Goal: Task Accomplishment & Management: Manage account settings

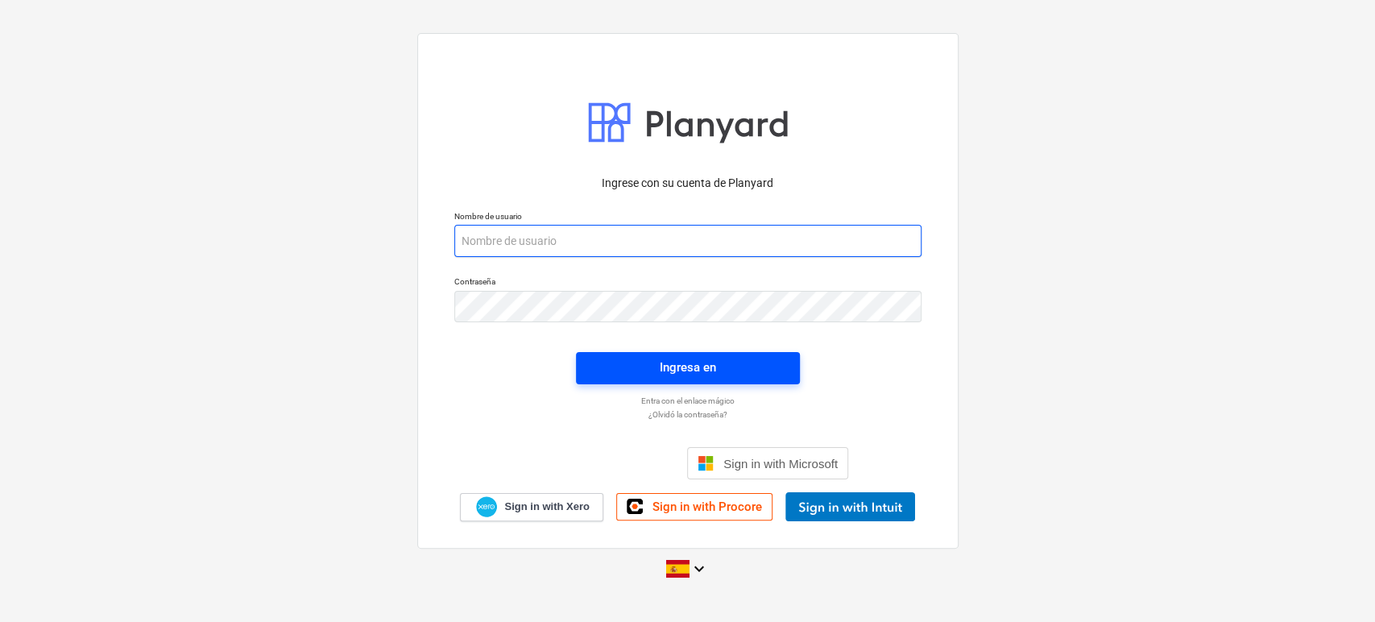
type input "[EMAIL_ADDRESS][DOMAIN_NAME]"
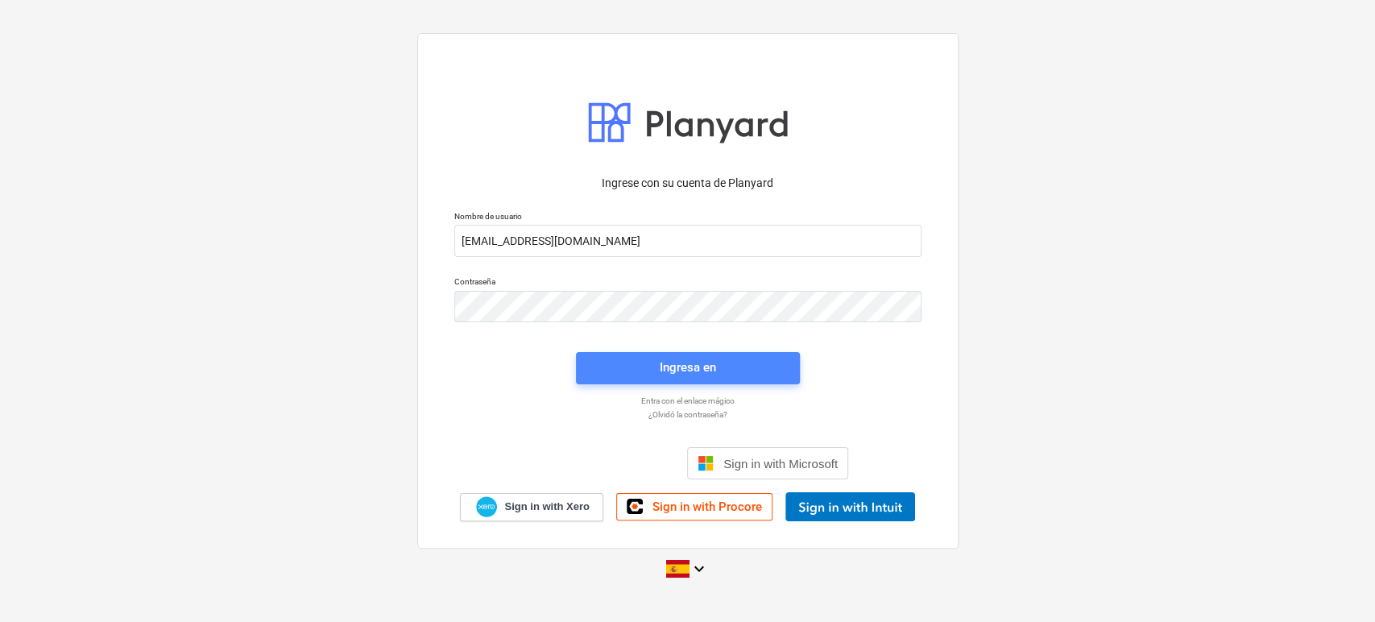
click at [644, 358] on span "Ingresa en" at bounding box center [687, 367] width 185 height 21
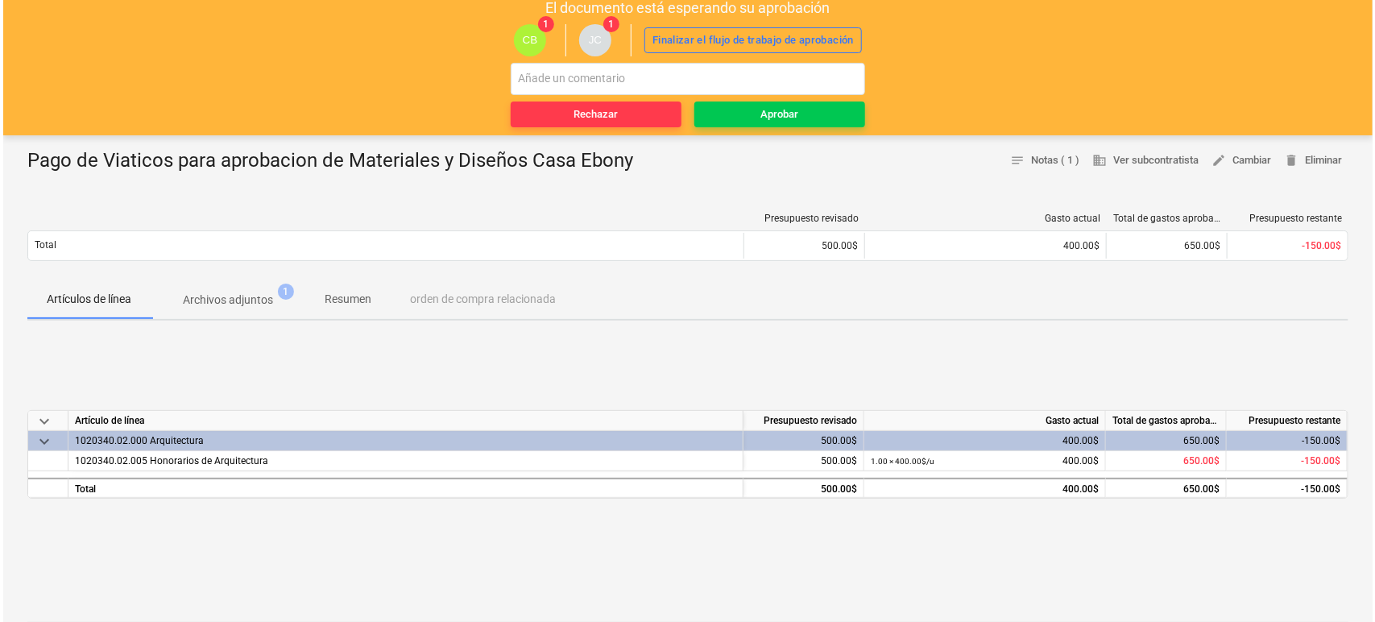
scroll to position [89, 0]
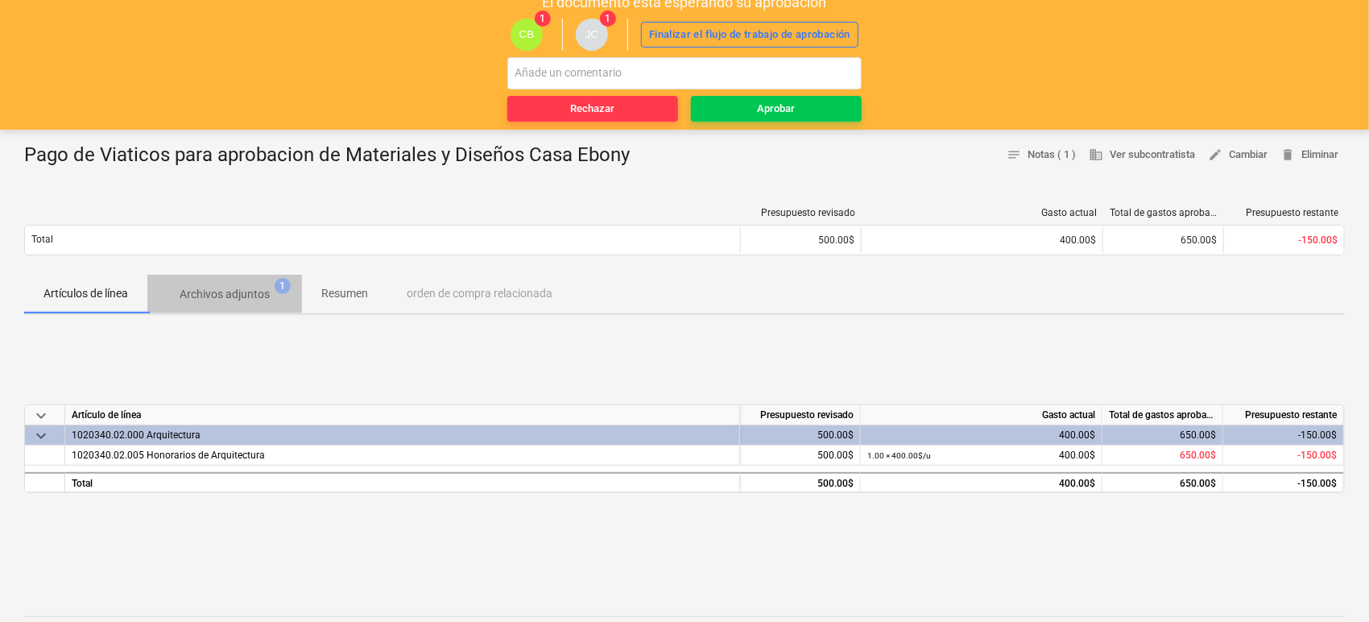
click at [258, 299] on p "Archivos adjuntos" at bounding box center [225, 294] width 90 height 17
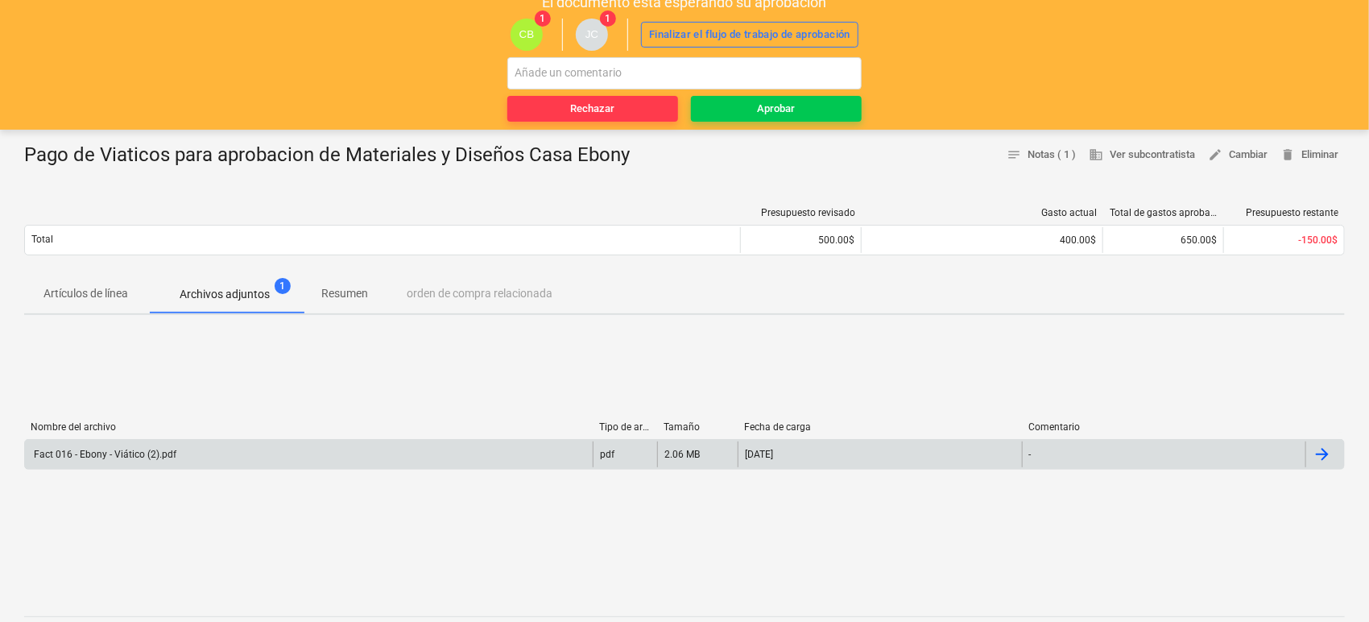
click at [151, 452] on div "Fact 016 - Ebony - Viático (2).pdf" at bounding box center [103, 454] width 145 height 11
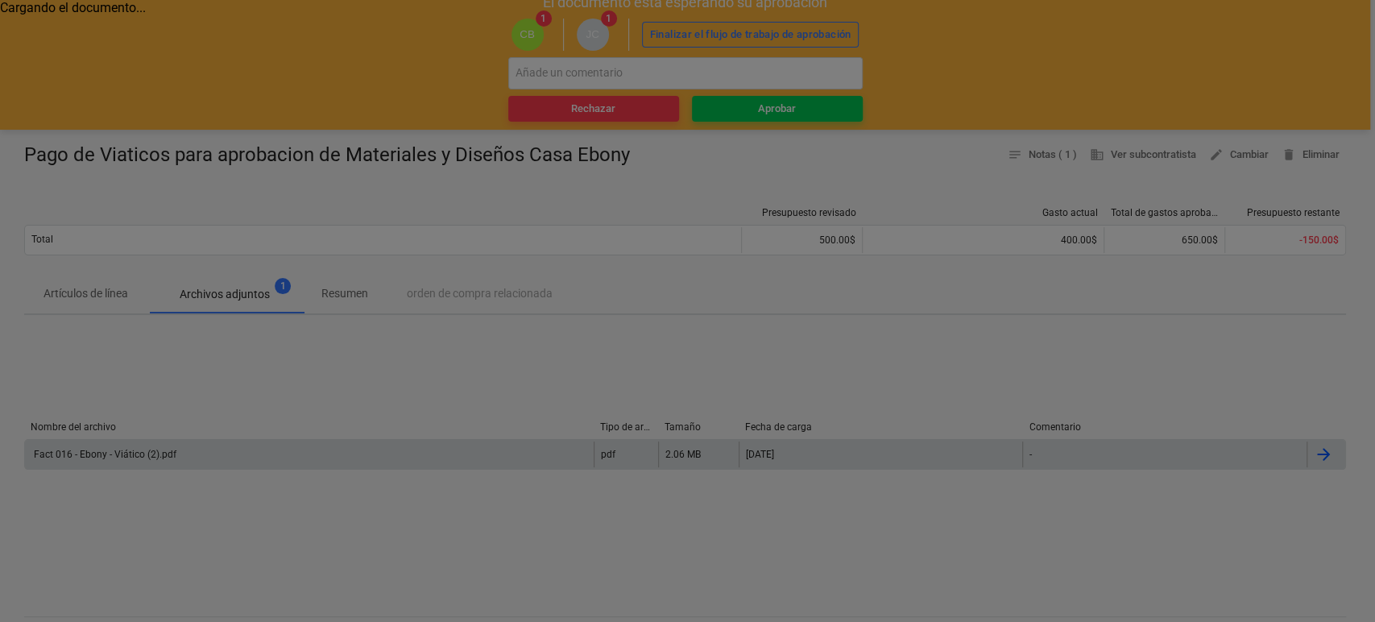
click at [151, 452] on div at bounding box center [687, 311] width 1375 height 622
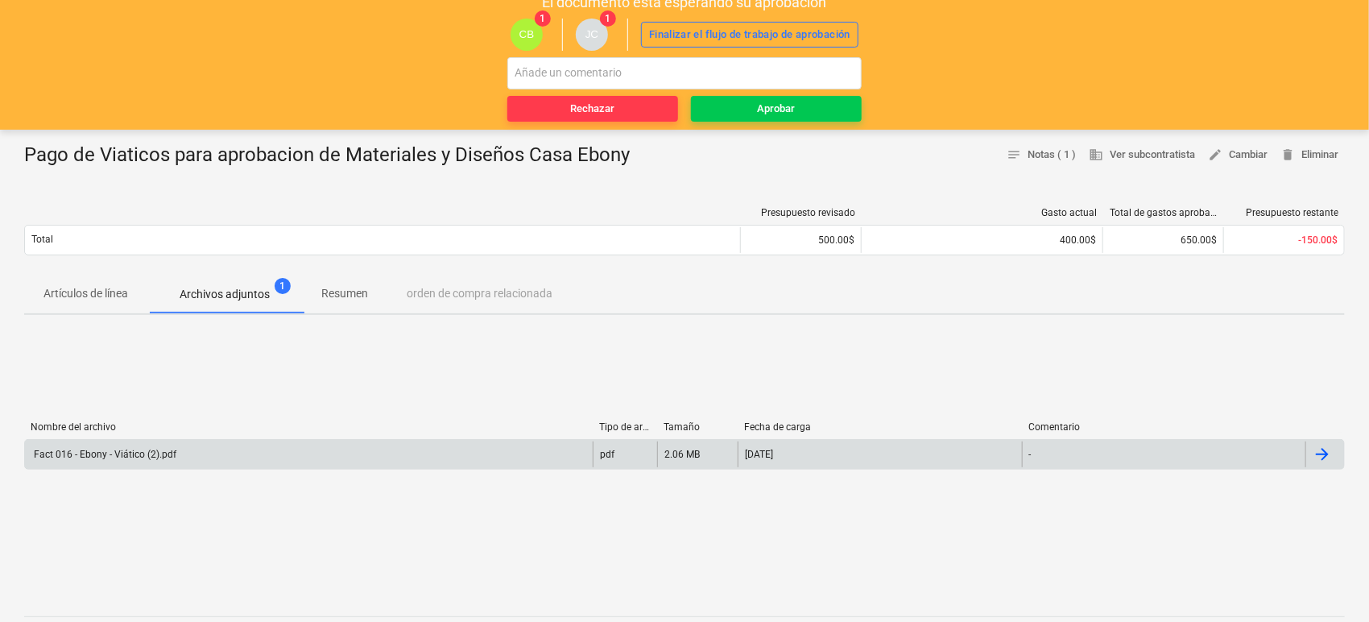
click at [151, 452] on div "Fact 016 - Ebony - Viático (2).pdf" at bounding box center [103, 454] width 145 height 11
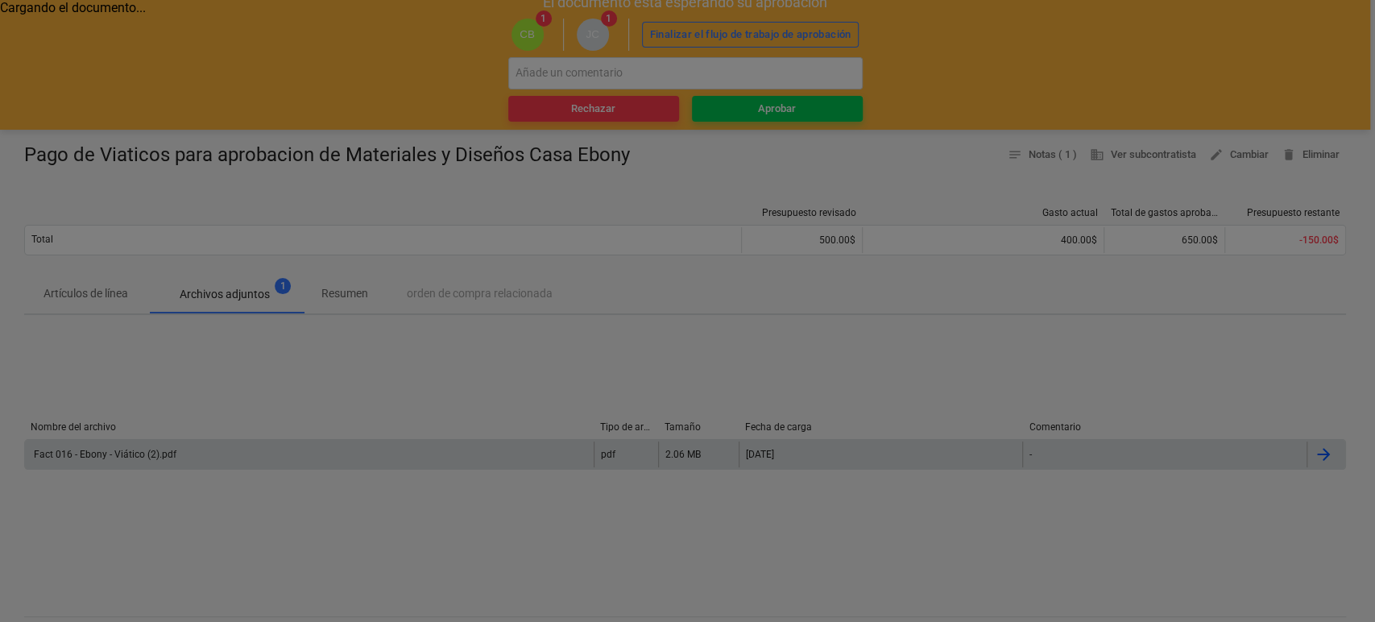
click at [151, 452] on div at bounding box center [687, 311] width 1375 height 622
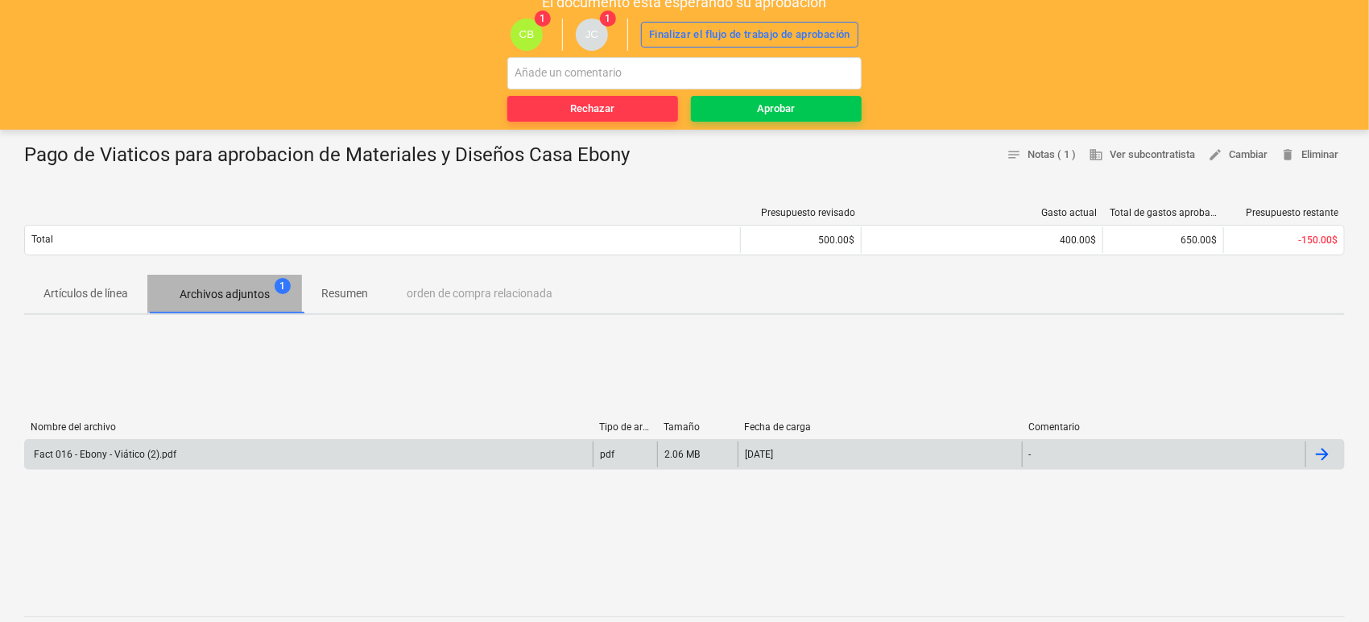
click at [233, 284] on span "Archivos adjuntos 1" at bounding box center [224, 294] width 155 height 29
click at [144, 449] on div "Fact 016 - Ebony - Viático (2).pdf" at bounding box center [103, 454] width 145 height 11
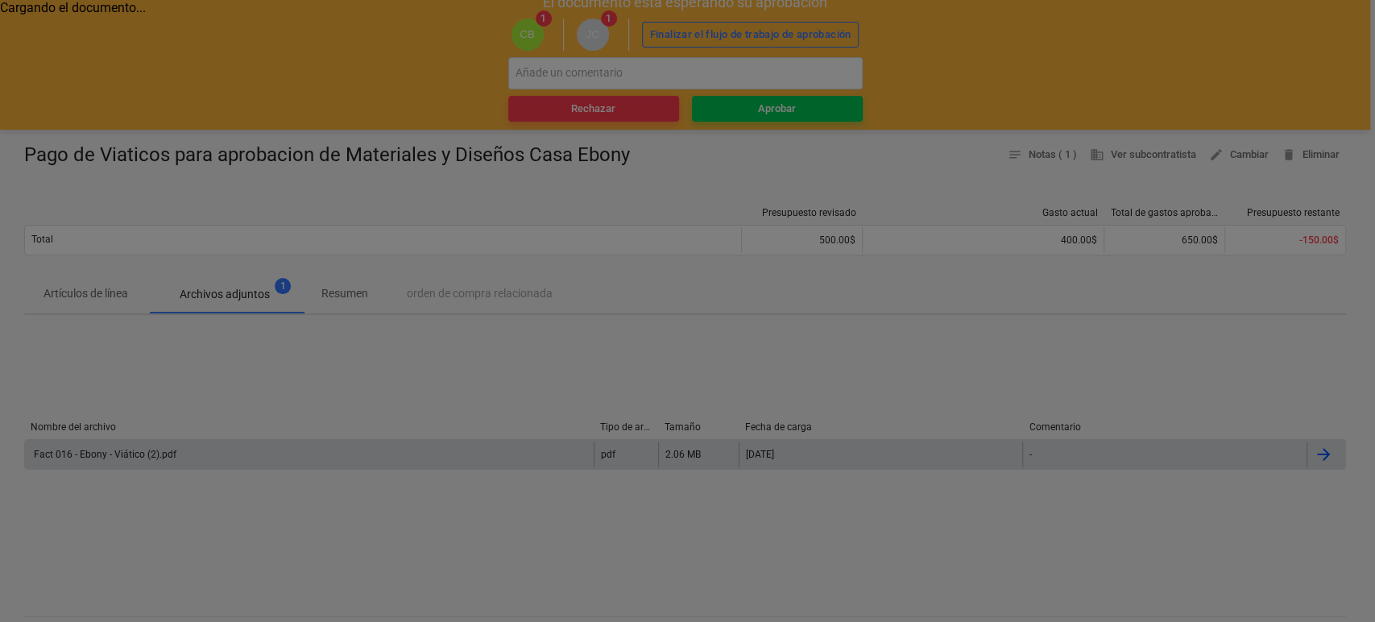
click at [143, 449] on div at bounding box center [687, 311] width 1375 height 622
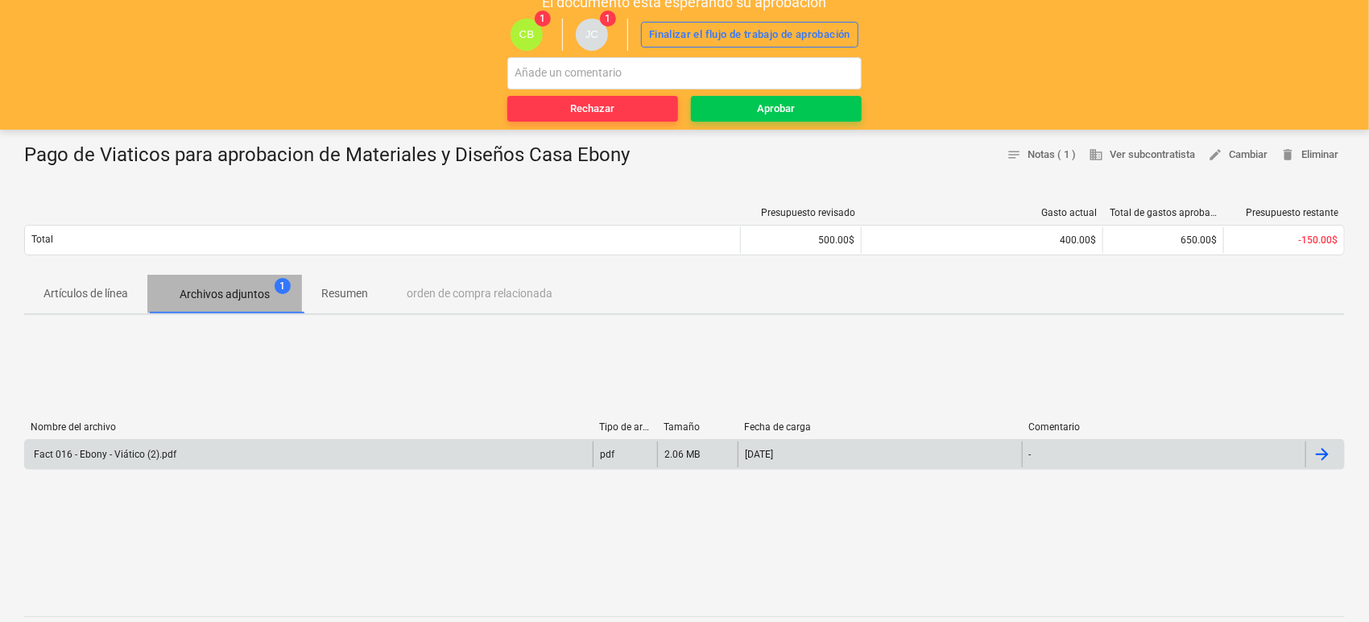
click at [246, 288] on p "Archivos adjuntos" at bounding box center [225, 294] width 90 height 17
click at [160, 451] on div "Fact 016 - Ebony - Viático (2).pdf" at bounding box center [103, 454] width 145 height 11
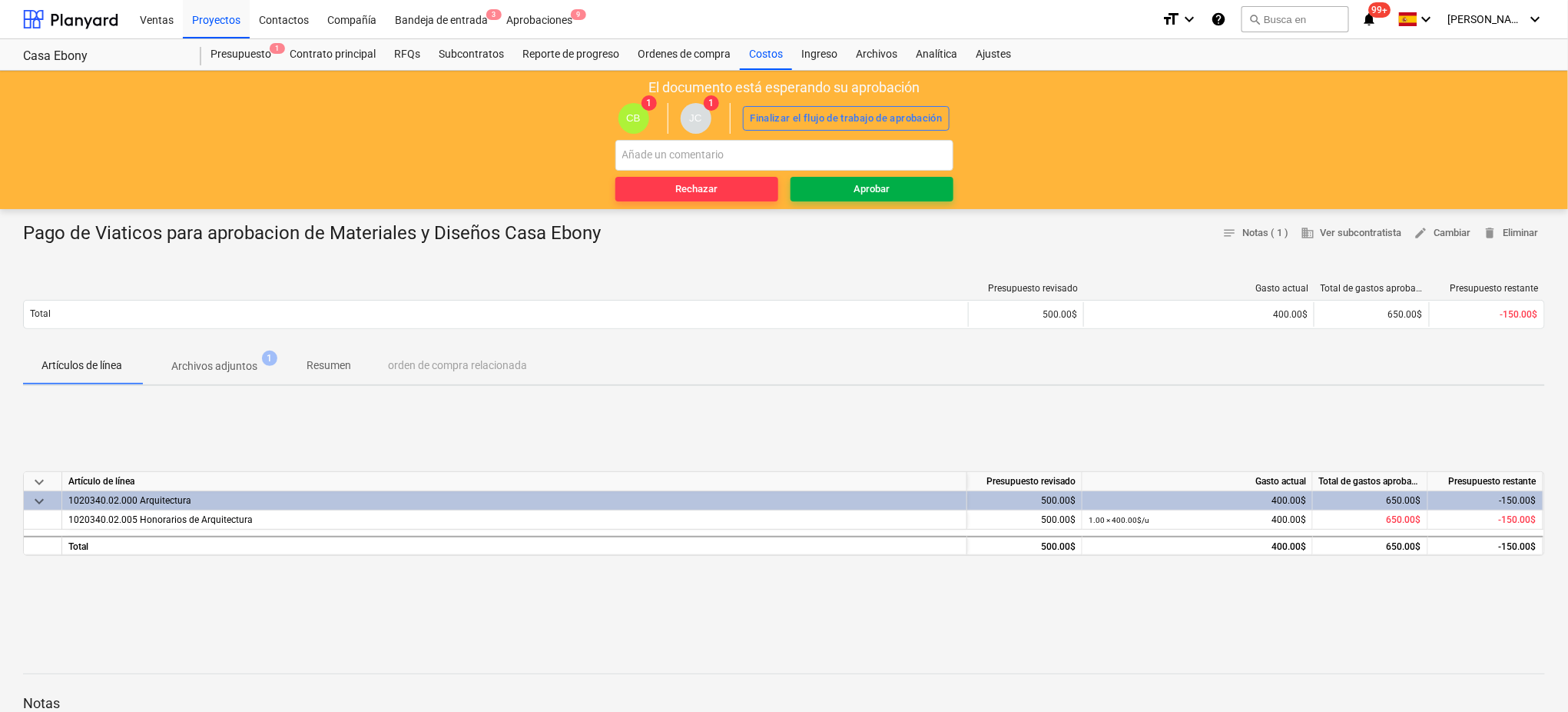
click at [837, 191] on span "Aprobar" at bounding box center [872, 189] width 151 height 18
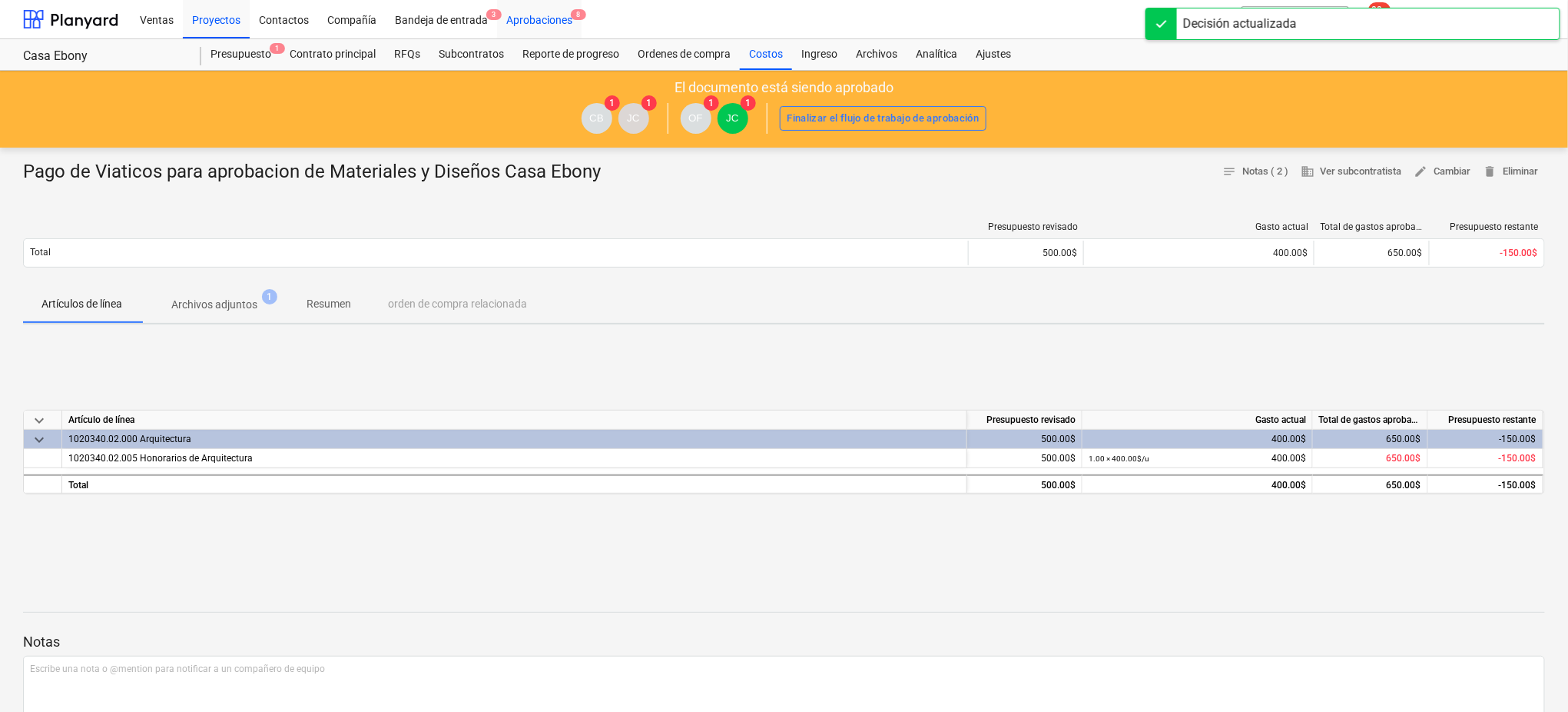
click at [546, 29] on div "Aprobaciones 8" at bounding box center [539, 18] width 85 height 39
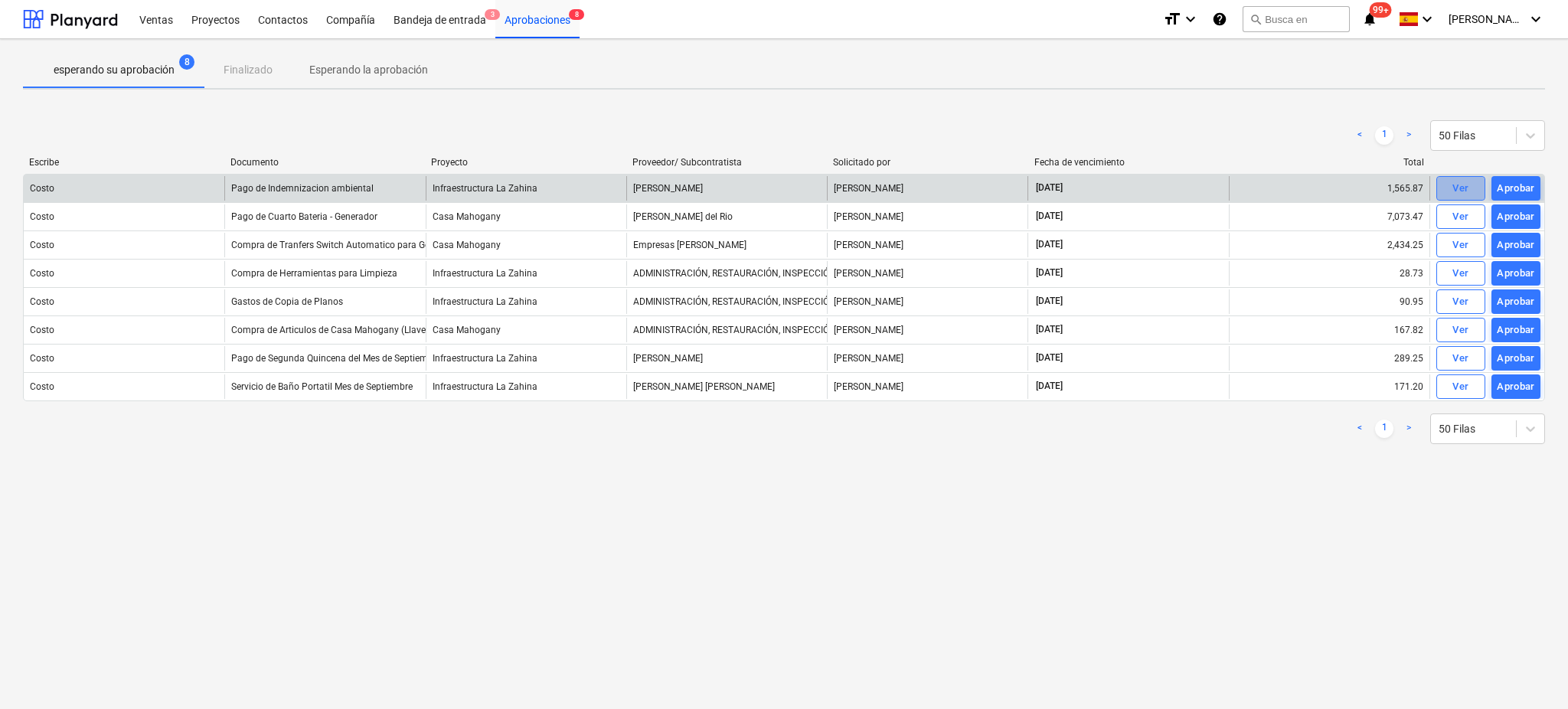
click at [1306, 191] on div "Ver" at bounding box center [1460, 188] width 16 height 18
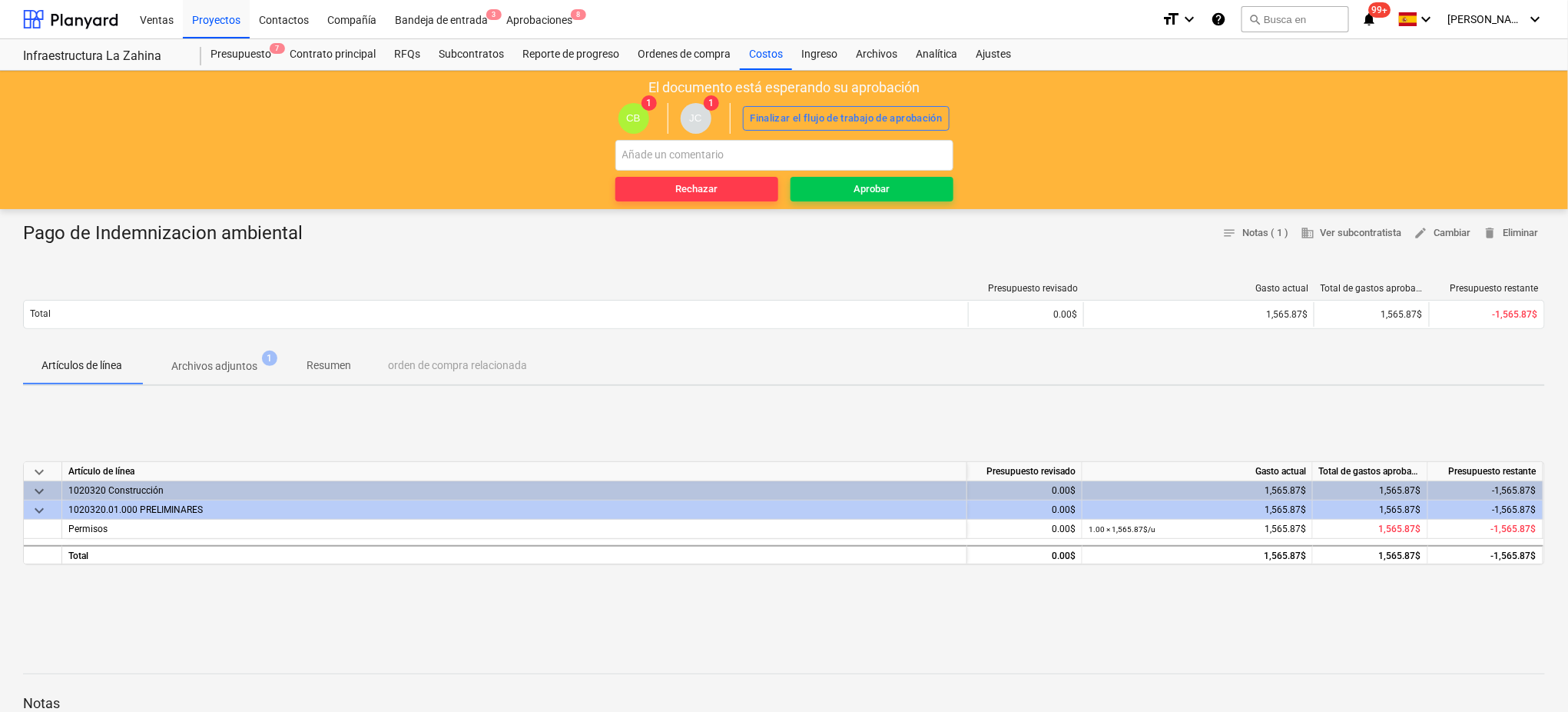
click at [453, 429] on div "keyboard_arrow_down Artículo de línea Presupuesto revisado Gasto actual Total d…" at bounding box center [784, 513] width 1522 height 231
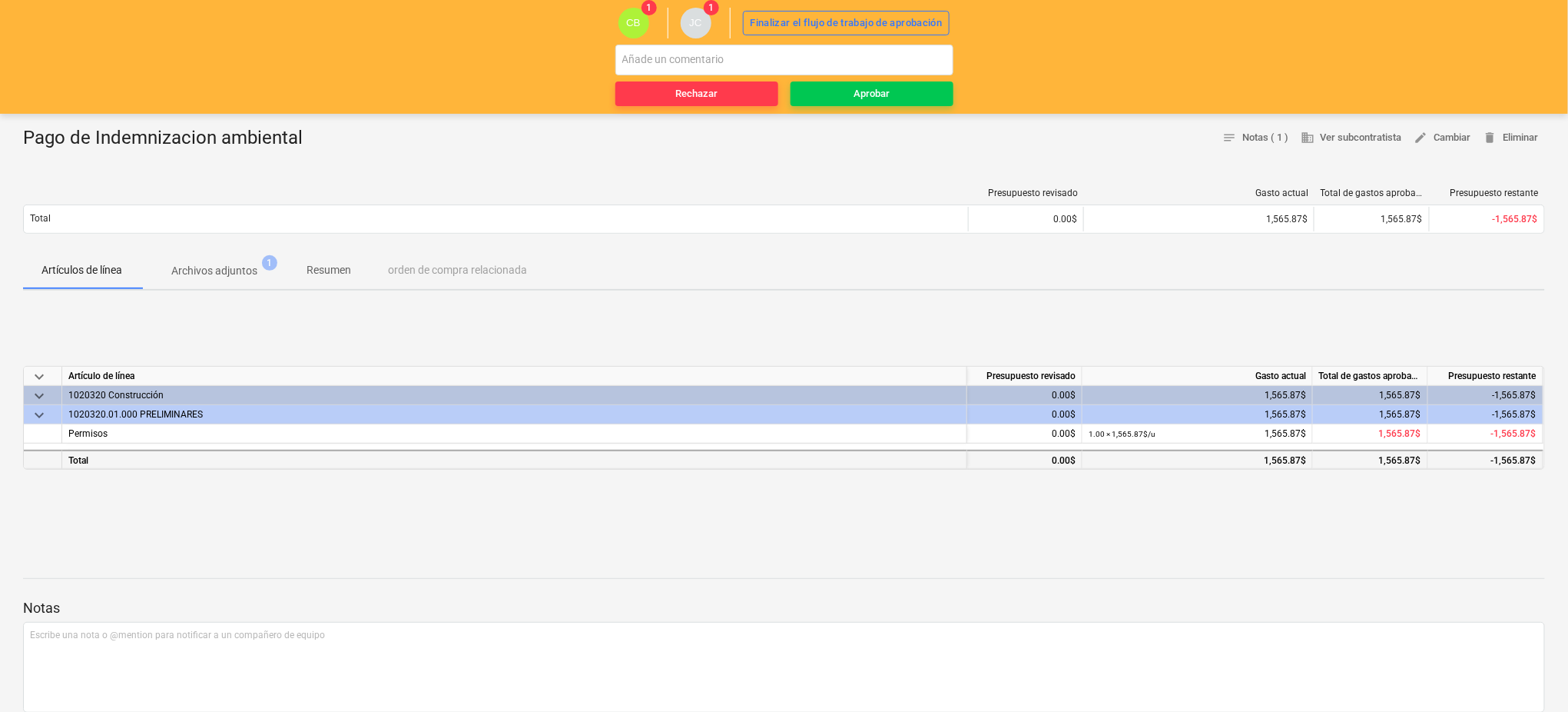
scroll to position [102, 0]
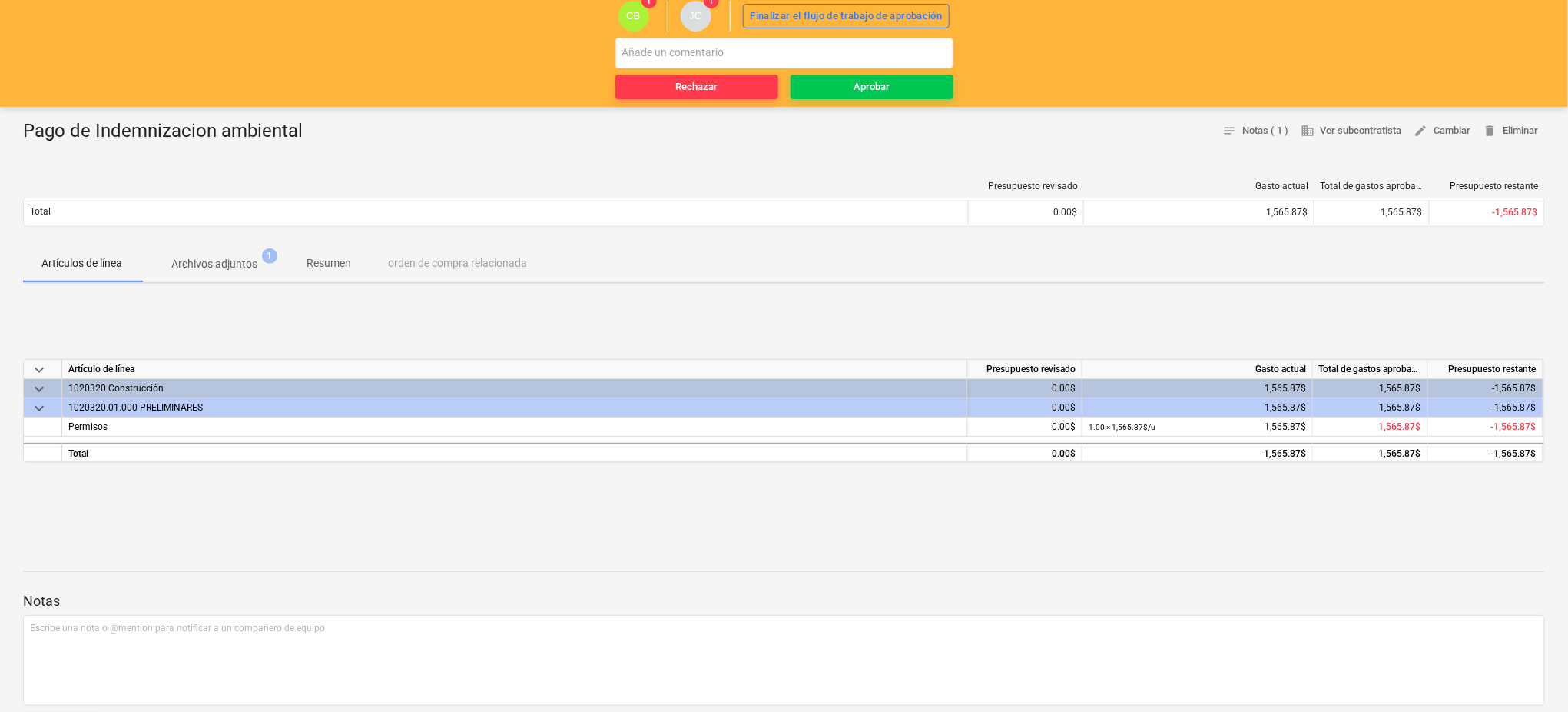
click at [178, 410] on div "1020320.01.000 PRELIMINARES" at bounding box center [514, 407] width 892 height 18
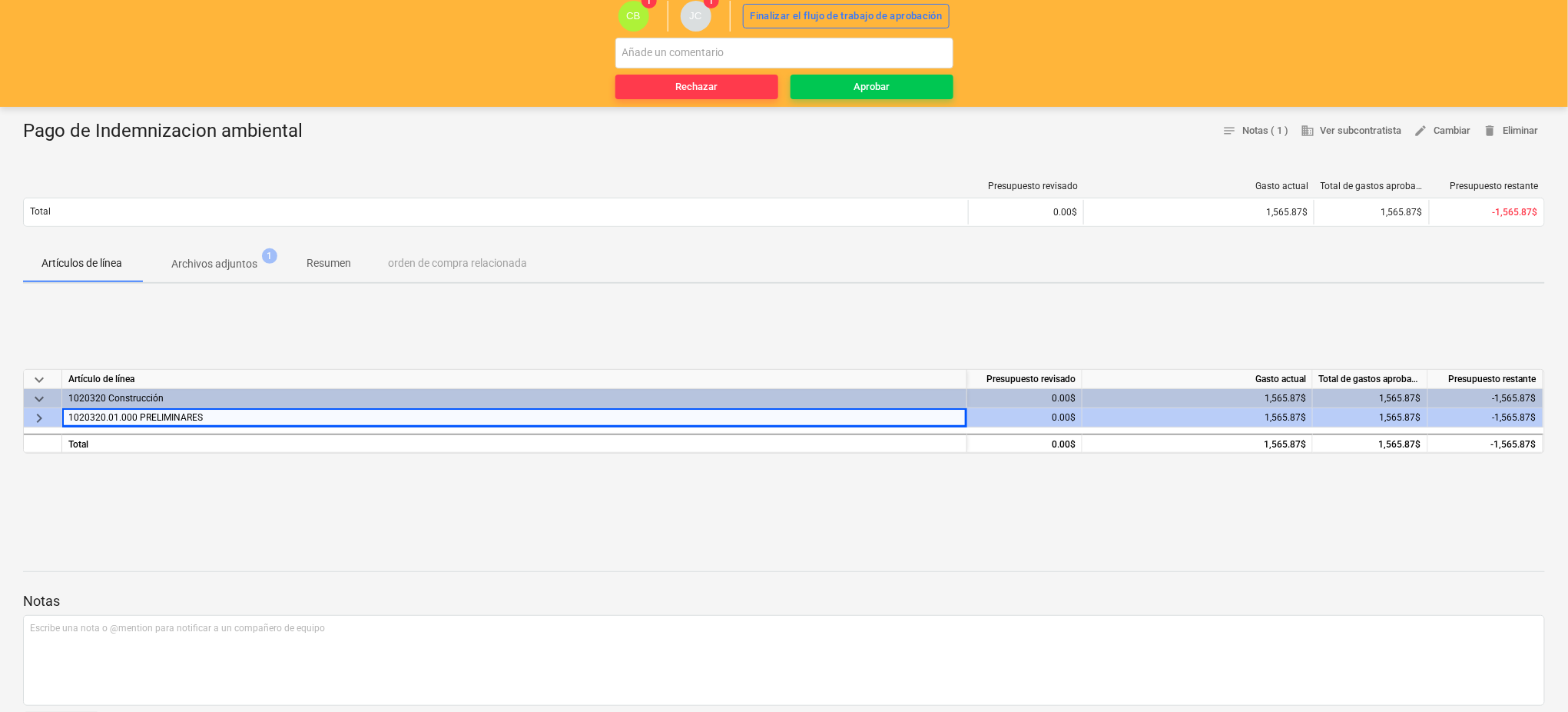
click at [223, 258] on p "Archivos adjuntos" at bounding box center [215, 263] width 86 height 16
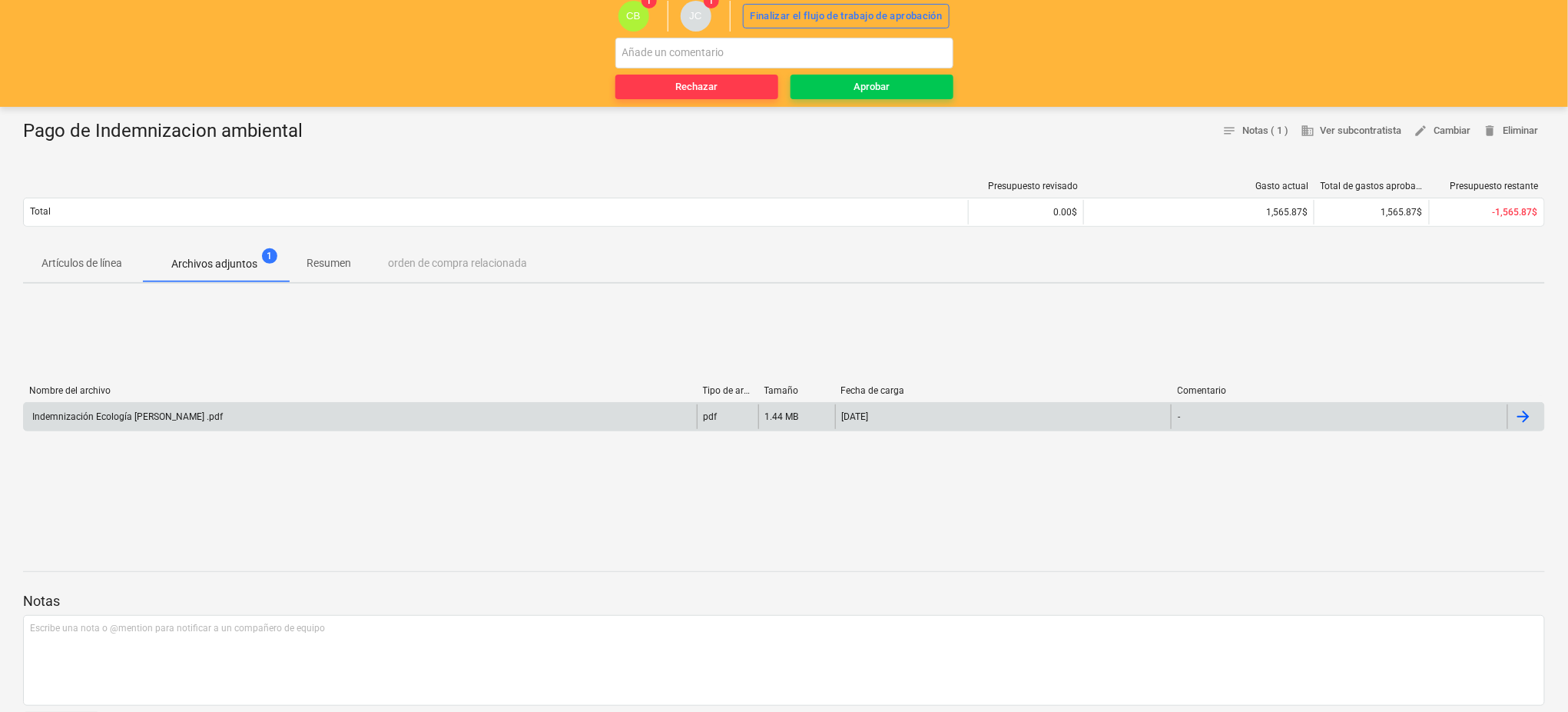
click at [172, 419] on div "Indemnización Ecología [PERSON_NAME] .pdf" at bounding box center [126, 416] width 193 height 10
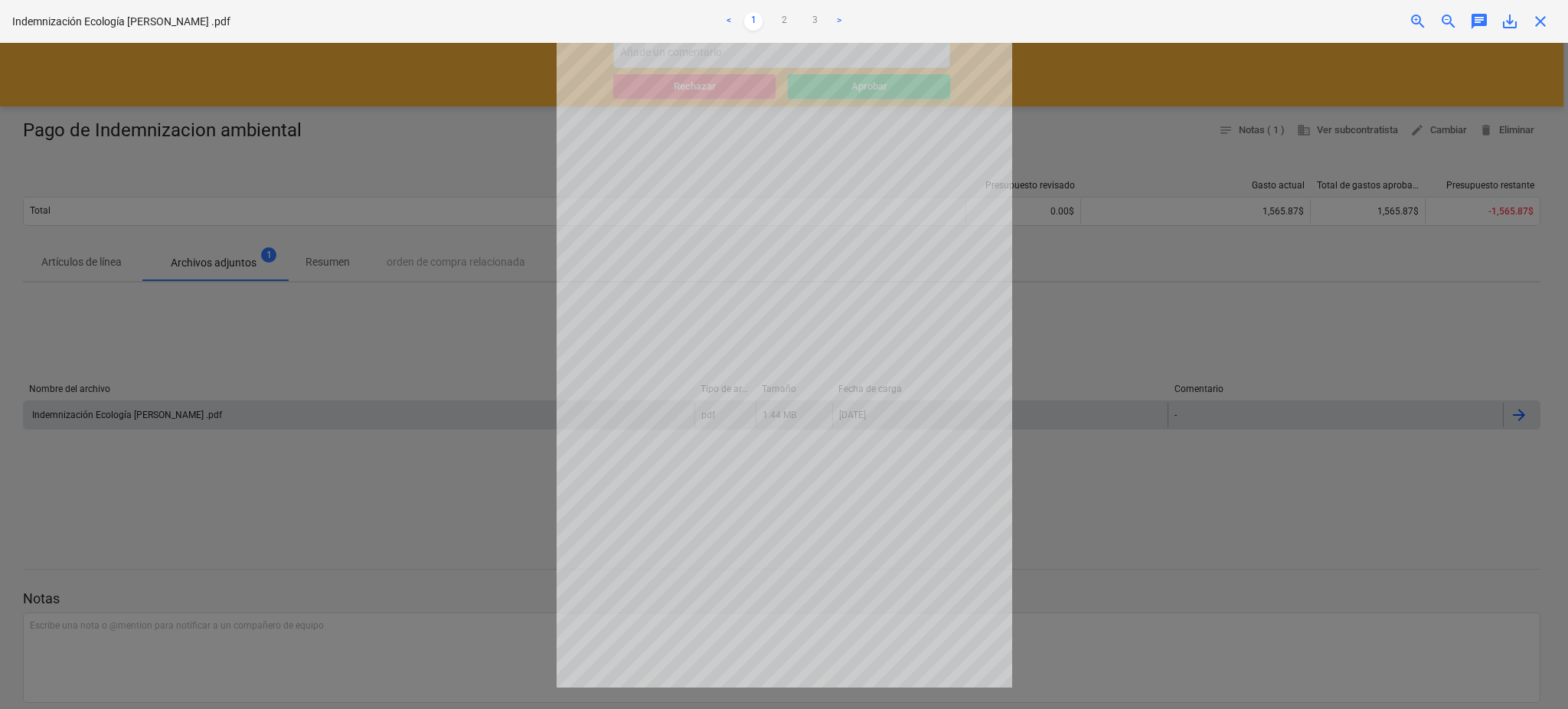
click at [170, 411] on div at bounding box center [784, 375] width 1568 height 666
click at [789, 23] on link "2" at bounding box center [783, 21] width 18 height 18
click at [814, 24] on link "3" at bounding box center [813, 21] width 18 height 18
click at [834, 22] on link ">" at bounding box center [838, 21] width 18 height 18
click at [835, 22] on link ">" at bounding box center [838, 21] width 18 height 18
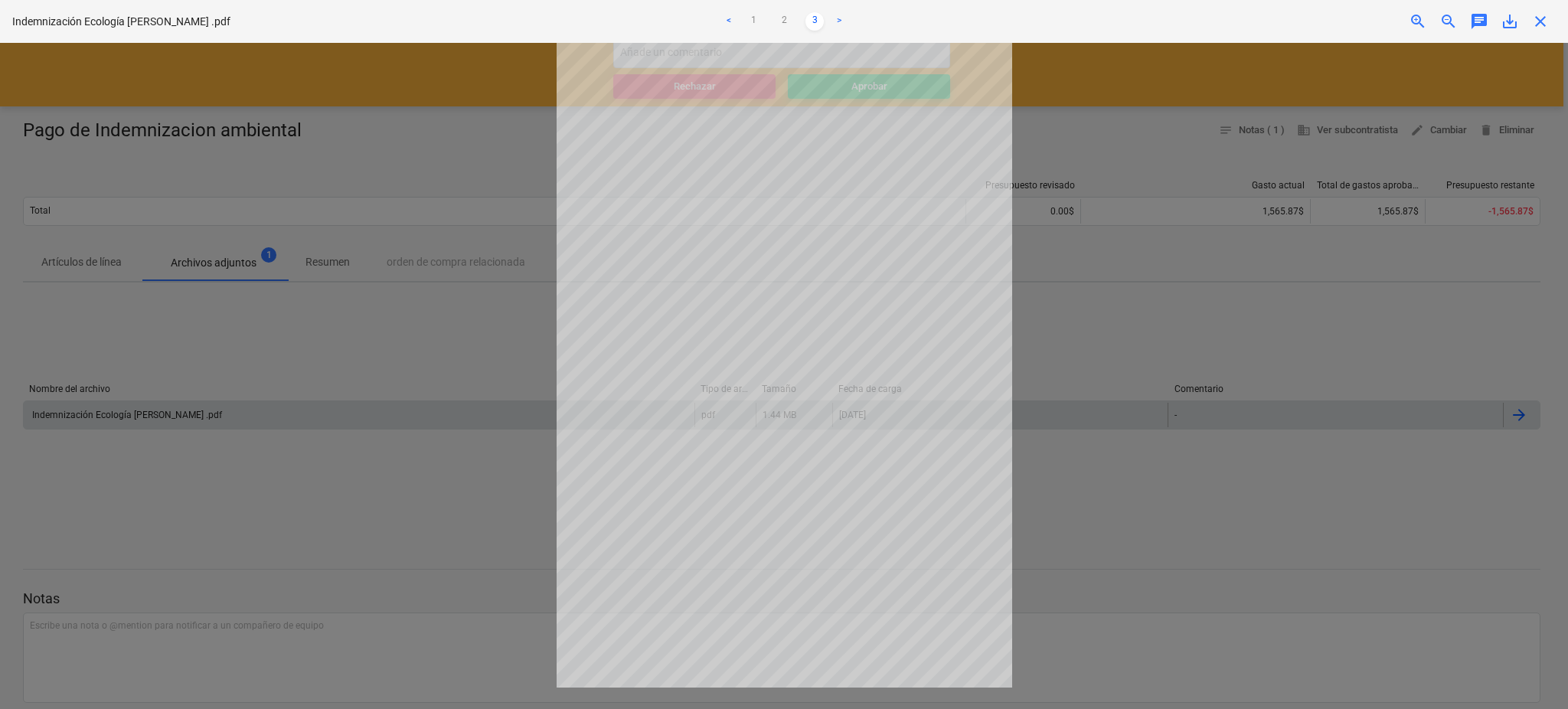
drag, startPoint x: 390, startPoint y: 134, endPoint x: 393, endPoint y: 124, distance: 10.4
click at [391, 133] on div at bounding box center [784, 375] width 1568 height 666
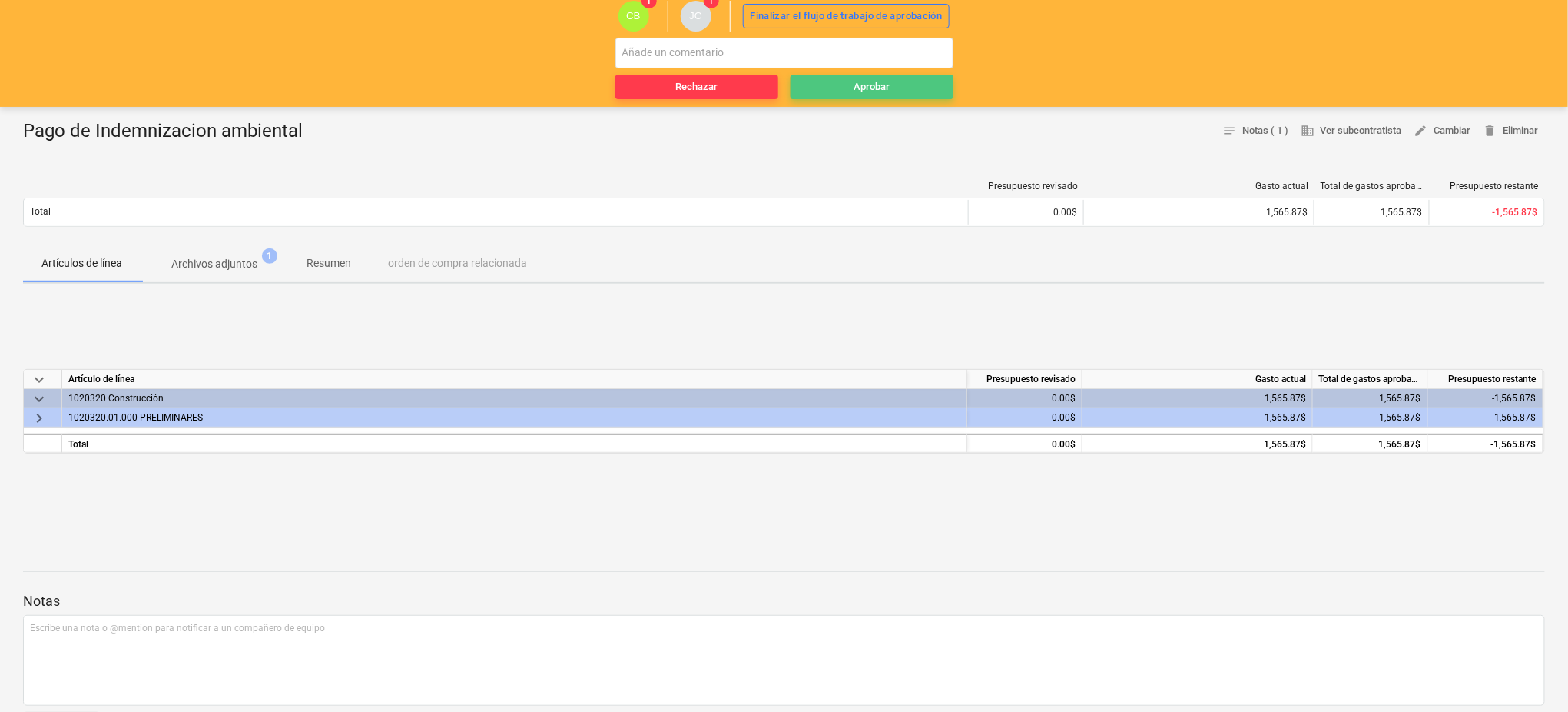
click at [849, 88] on span "Aprobar" at bounding box center [872, 87] width 151 height 18
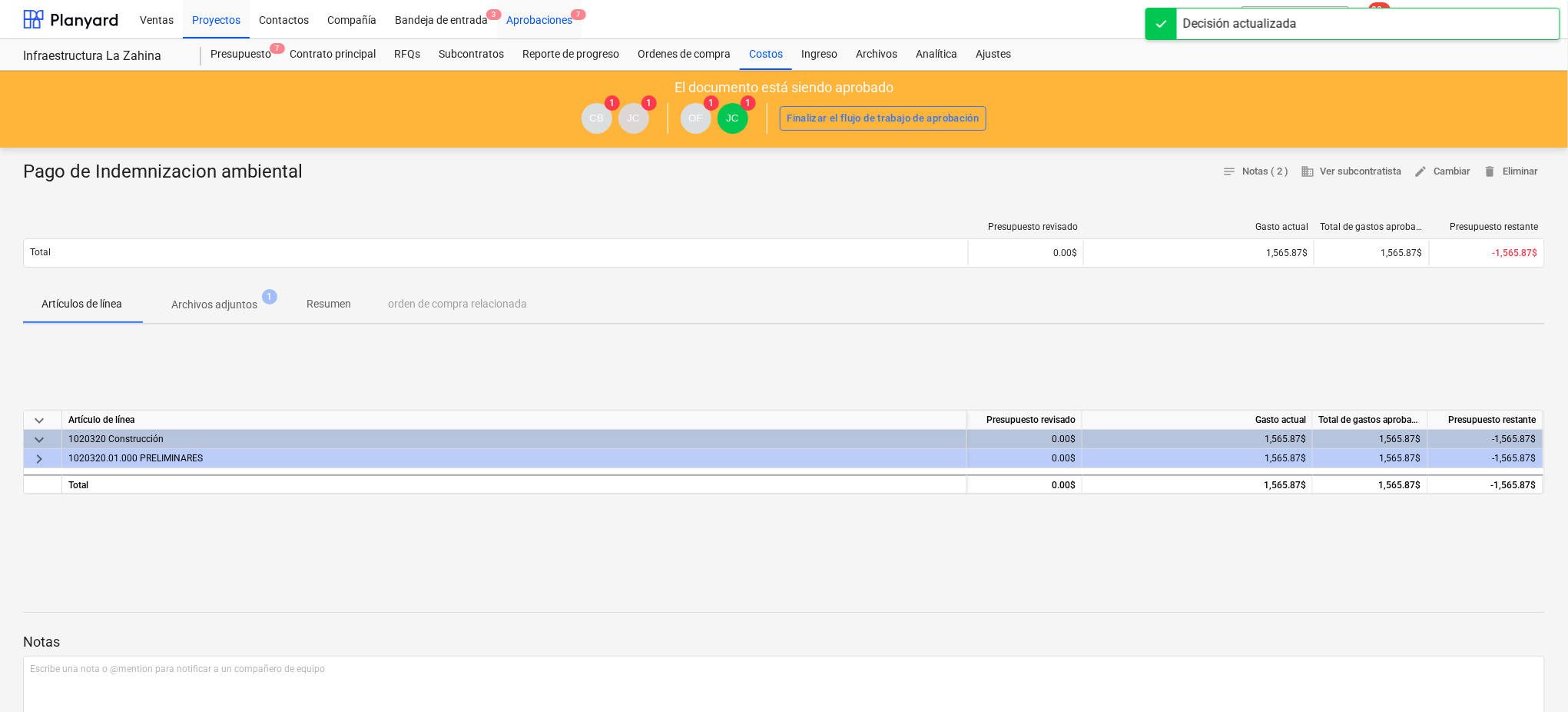
click at [547, 16] on div "Aprobaciones 7" at bounding box center [539, 18] width 85 height 39
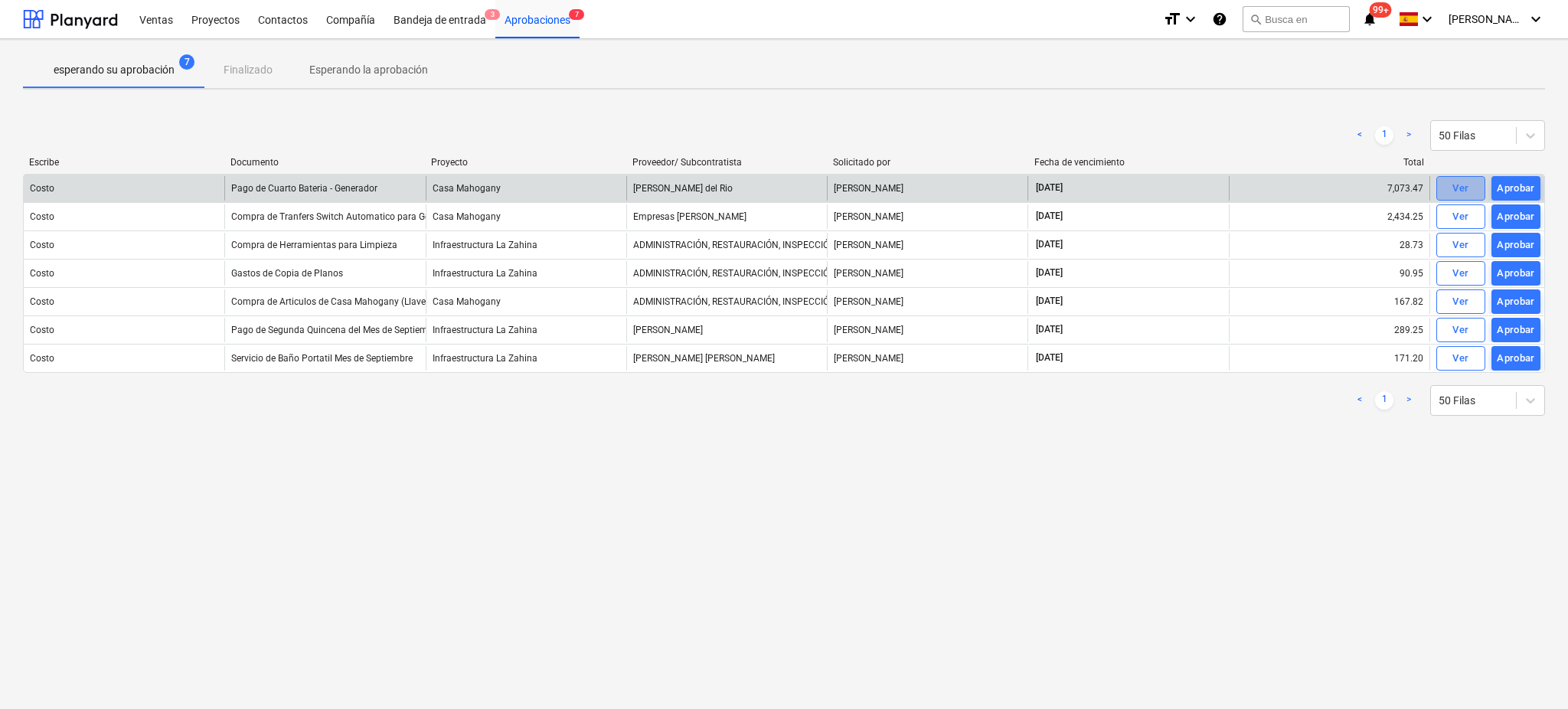
click at [1306, 185] on div "Ver" at bounding box center [1460, 188] width 16 height 18
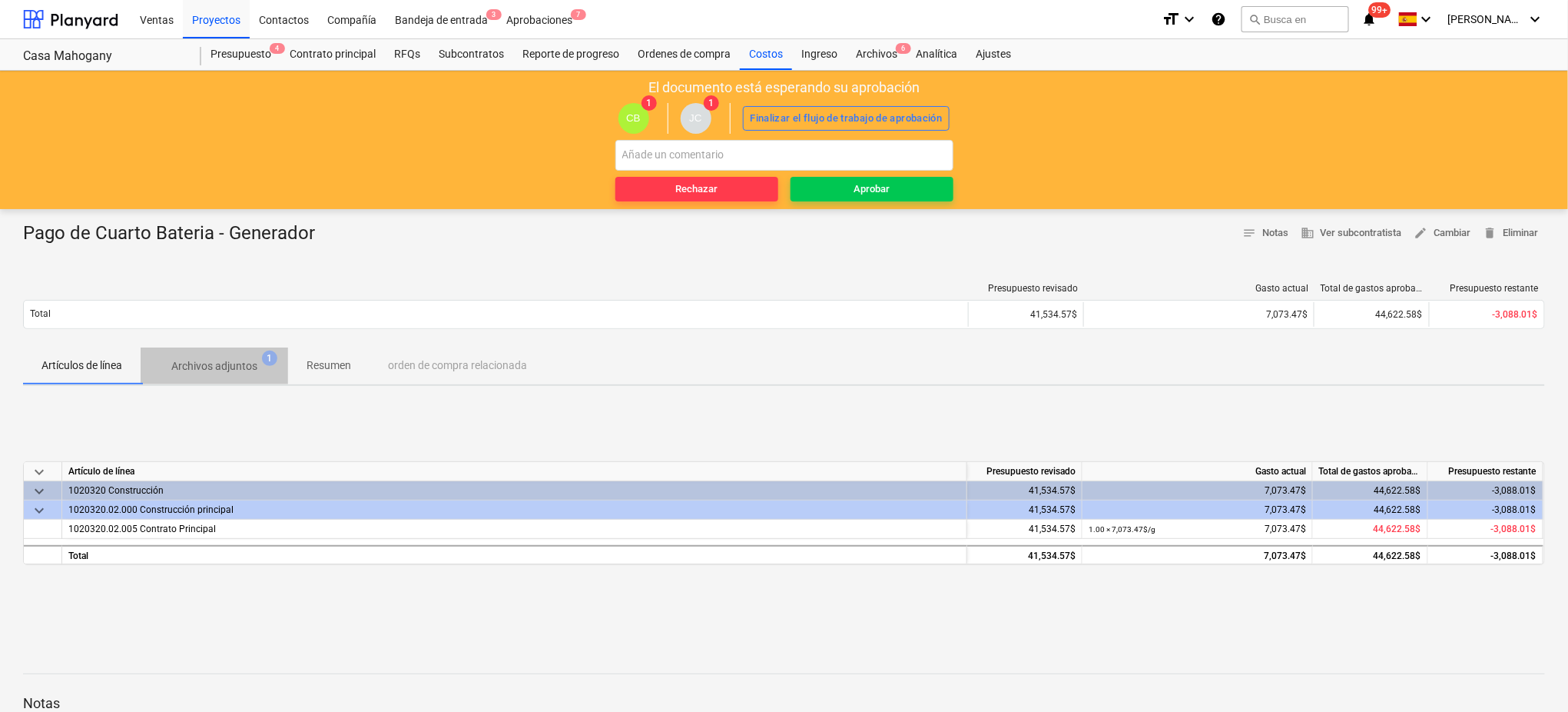
click at [232, 363] on p "Archivos adjuntos" at bounding box center [215, 366] width 86 height 16
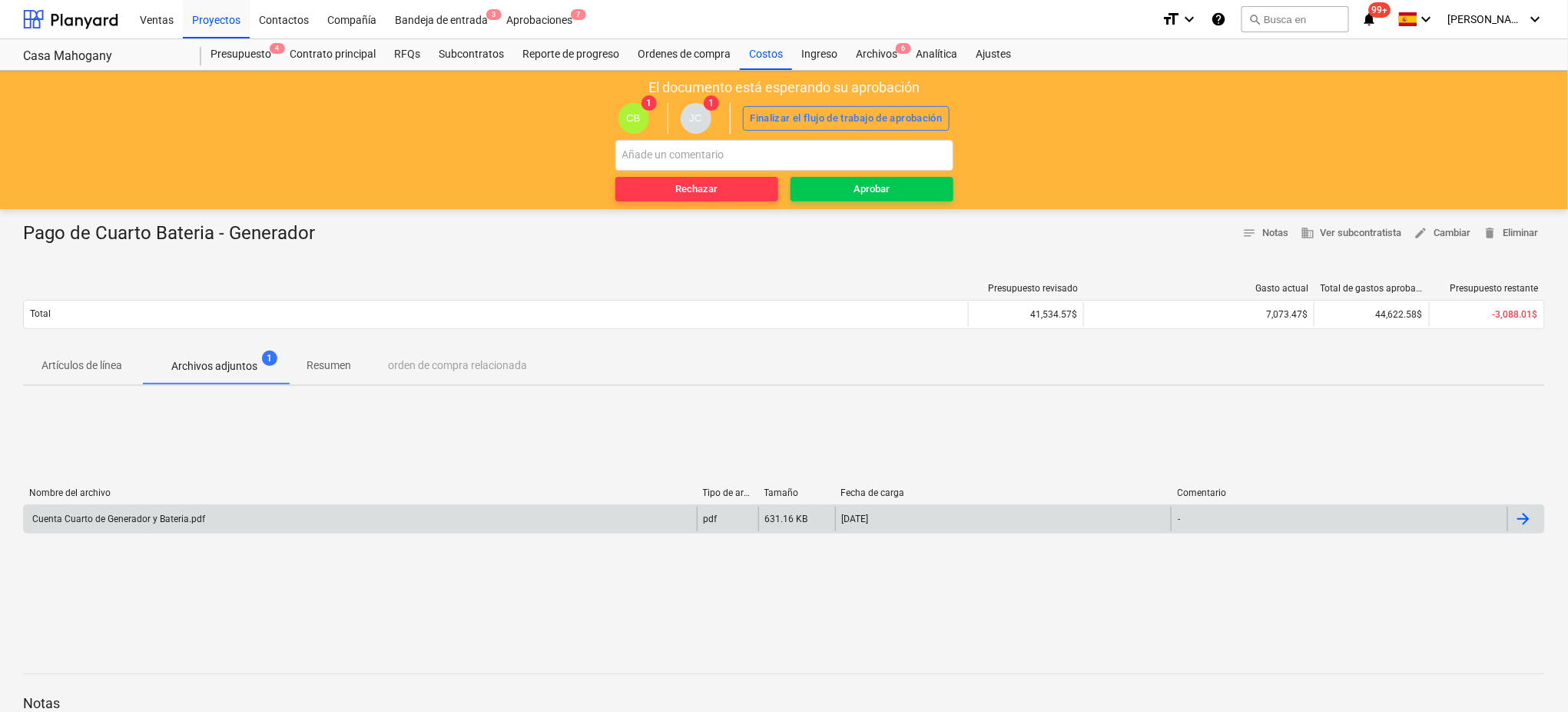
click at [133, 517] on div "Cuenta Cuarto de Generador y Bateria.pdf" at bounding box center [117, 518] width 175 height 10
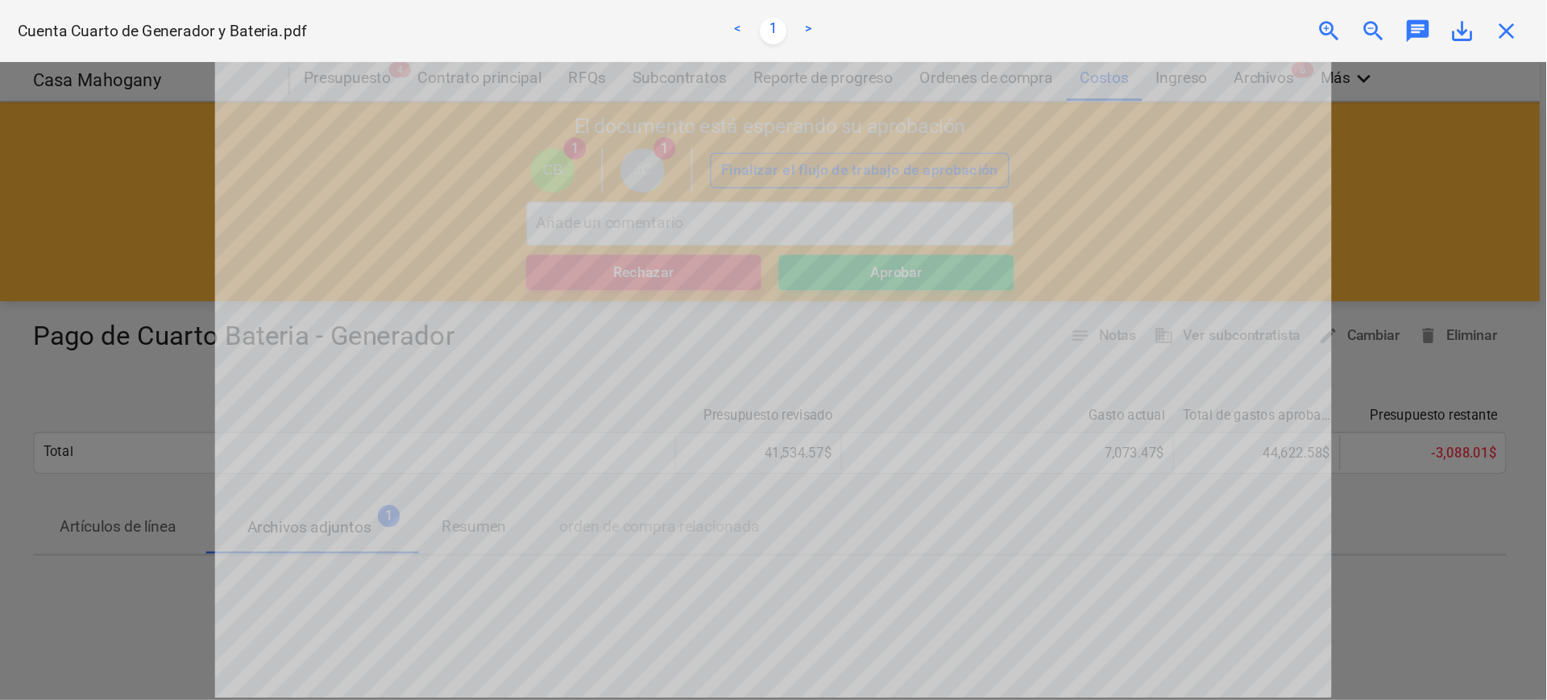
scroll to position [32, 0]
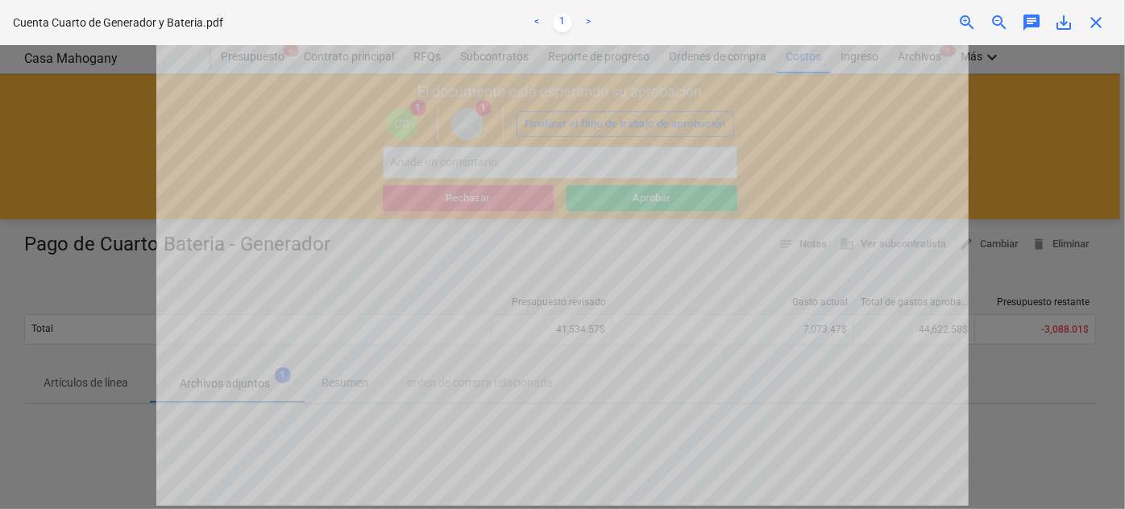
click at [1093, 18] on span "close" at bounding box center [1095, 22] width 19 height 19
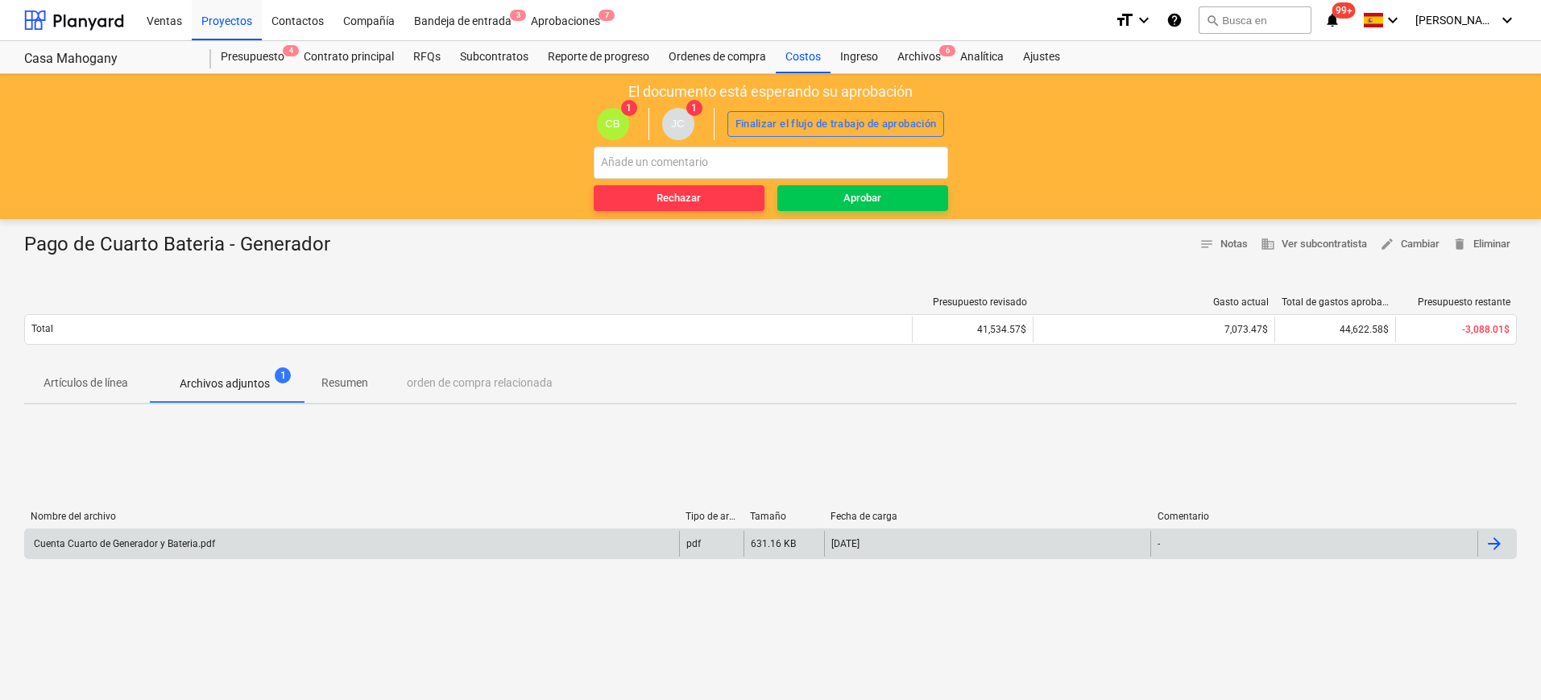
click at [165, 546] on div "Cuenta Cuarto de Generador y Bateria.pdf" at bounding box center [123, 543] width 184 height 11
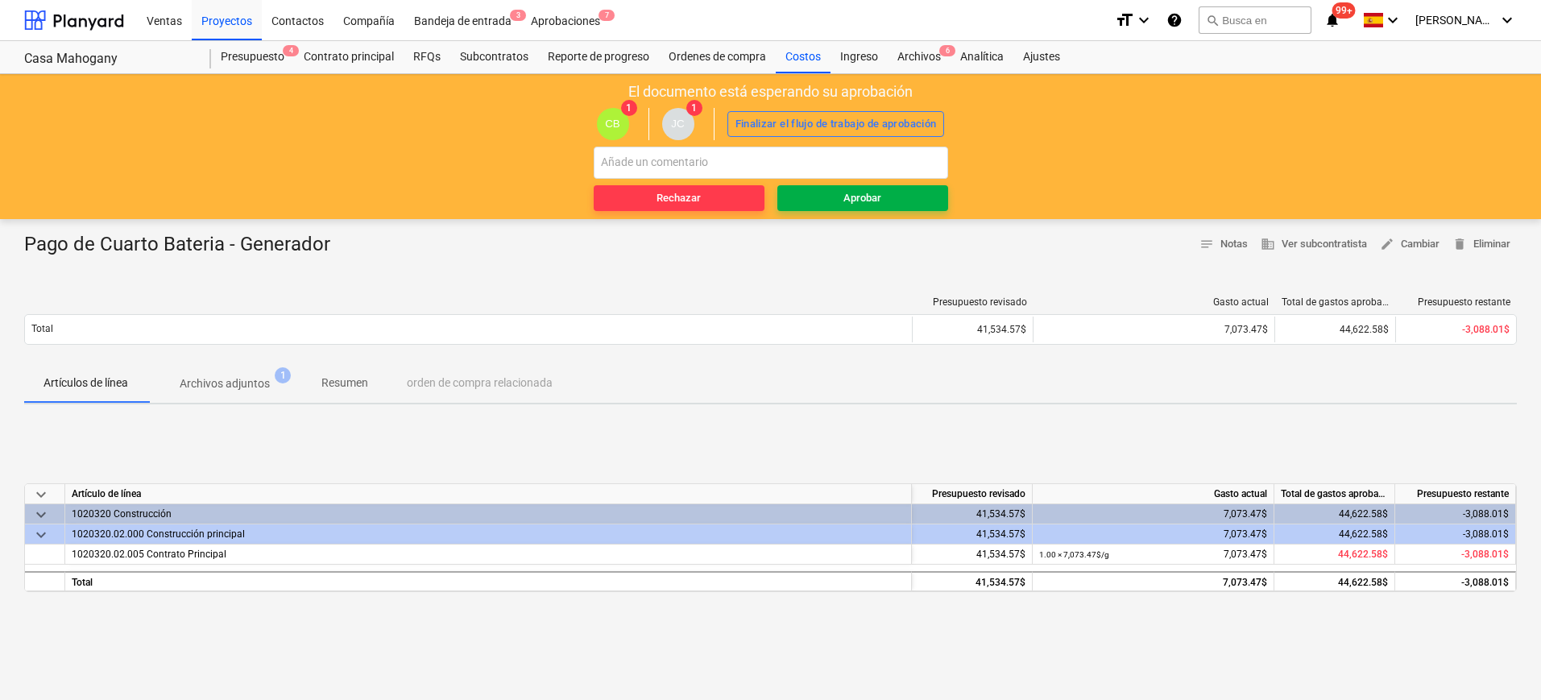
click at [849, 196] on div "Aprobar" at bounding box center [862, 198] width 38 height 19
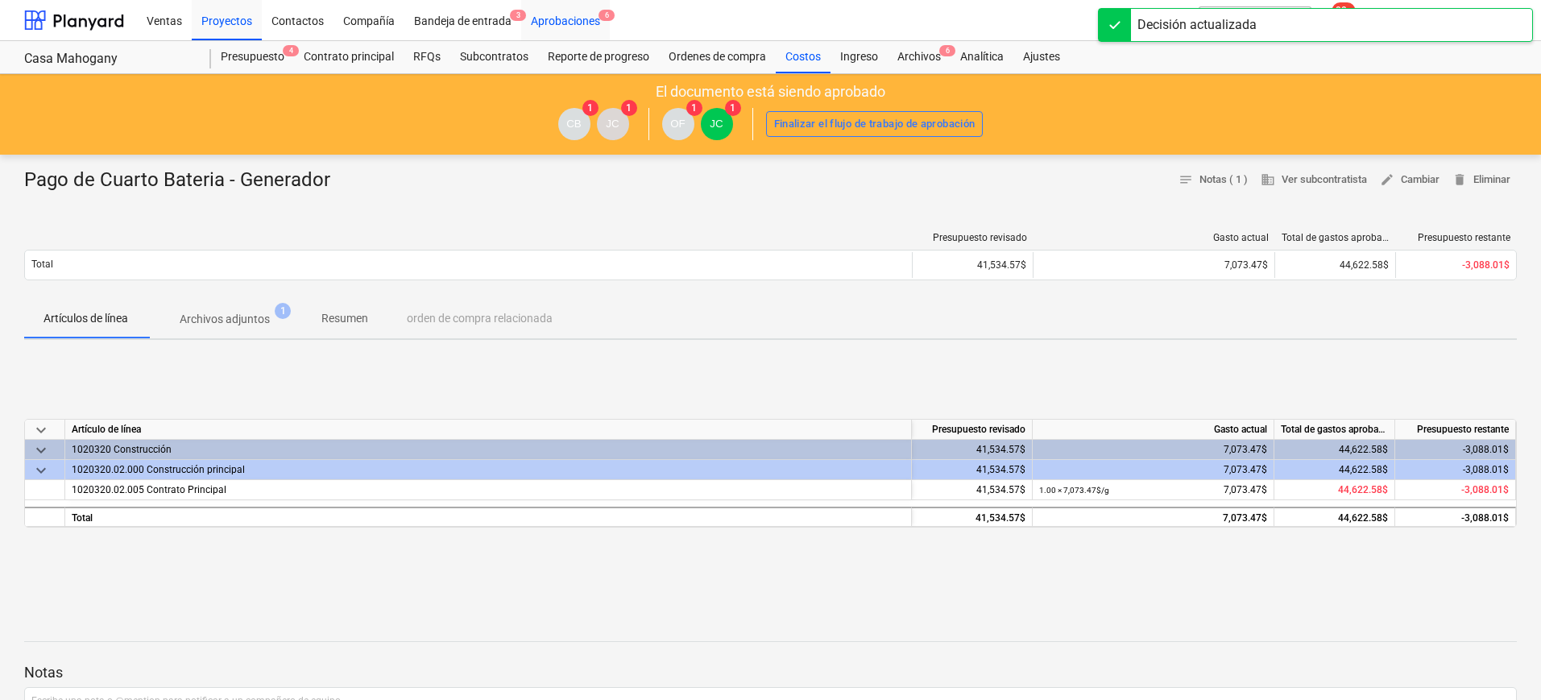
click at [565, 16] on div "Aprobaciones 6" at bounding box center [565, 19] width 89 height 41
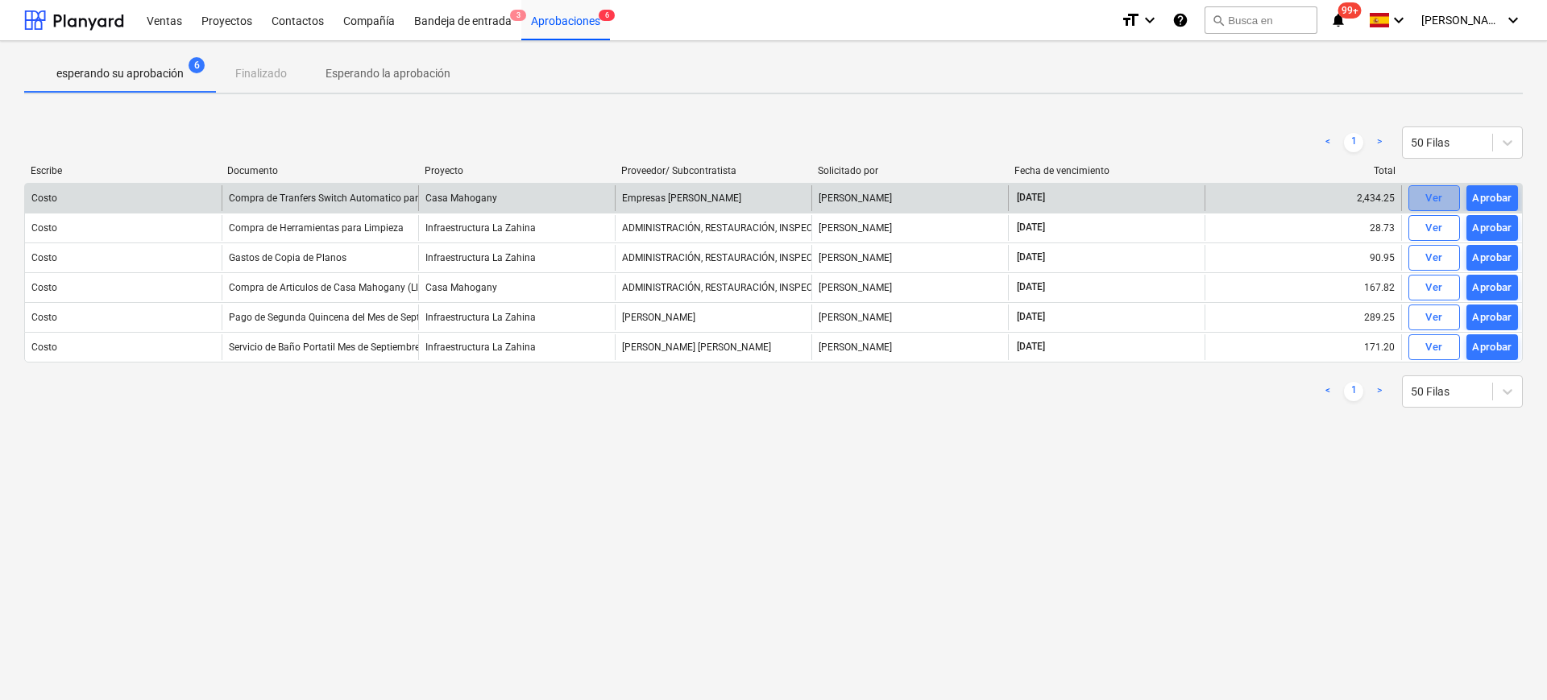
click at [1374, 198] on div "Ver" at bounding box center [1433, 198] width 17 height 19
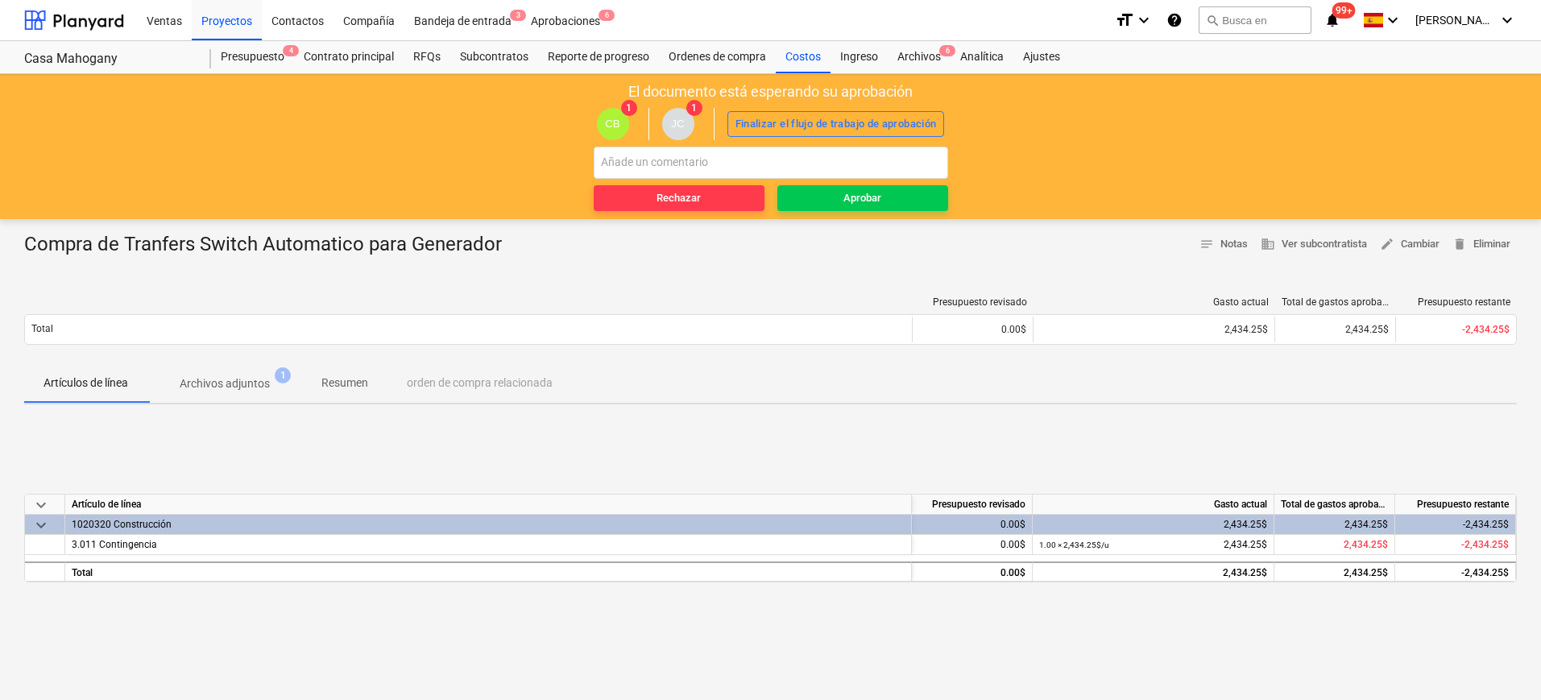
click at [221, 379] on p "Archivos adjuntos" at bounding box center [225, 383] width 90 height 17
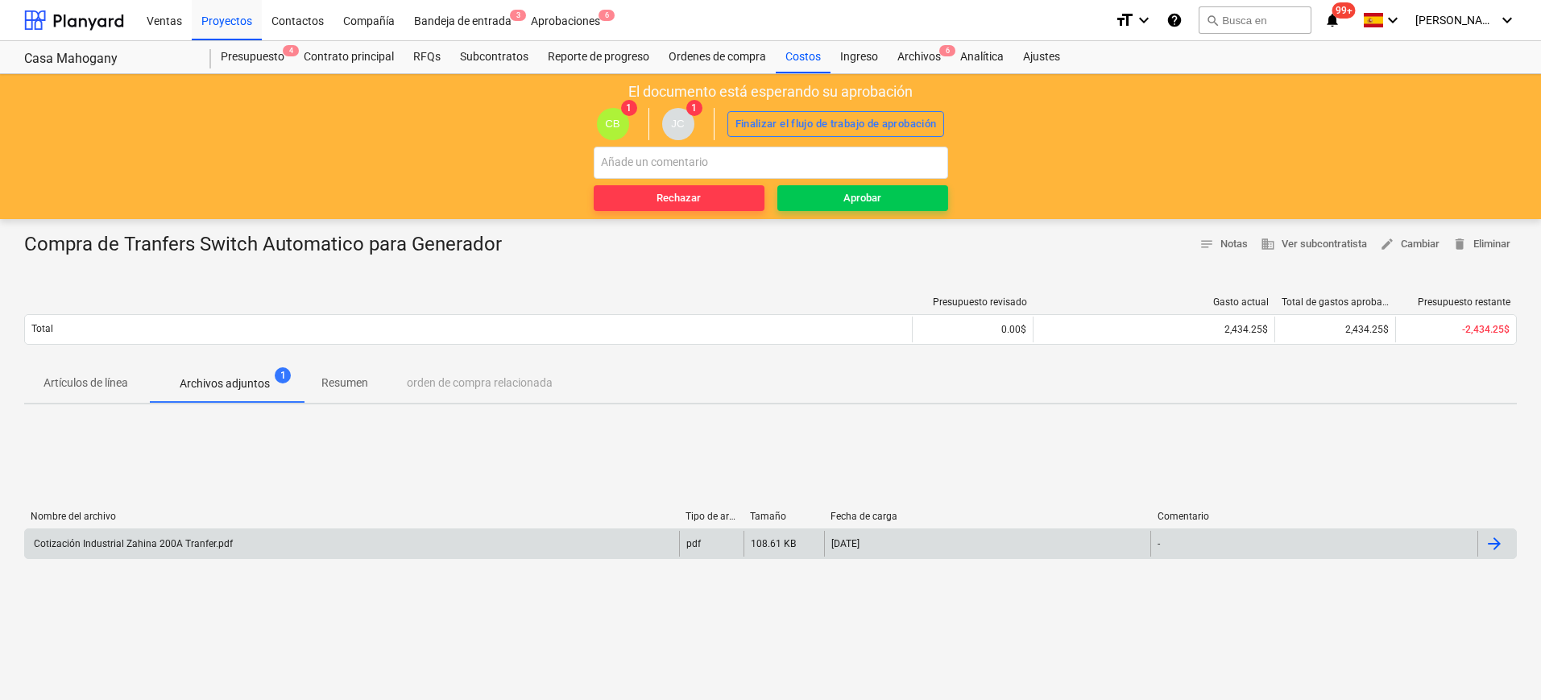
click at [156, 536] on div "Cotización Industrial Zahina 200A Tranfer.pdf" at bounding box center [352, 544] width 654 height 26
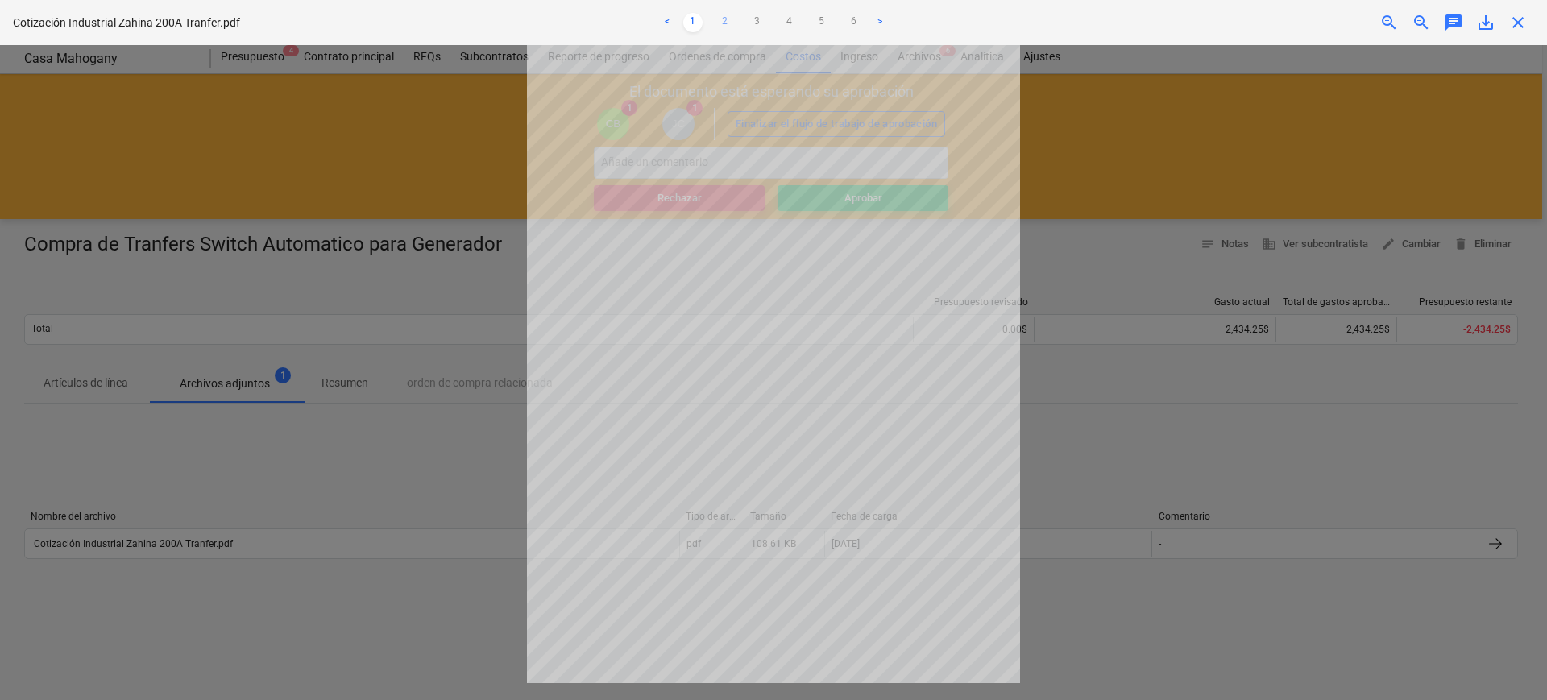
click at [728, 23] on link "2" at bounding box center [724, 22] width 19 height 19
click at [754, 25] on link "3" at bounding box center [757, 22] width 19 height 19
click at [797, 19] on link "4" at bounding box center [789, 22] width 19 height 19
click at [829, 13] on link "5" at bounding box center [821, 22] width 19 height 19
click at [848, 17] on link "6" at bounding box center [853, 22] width 19 height 19
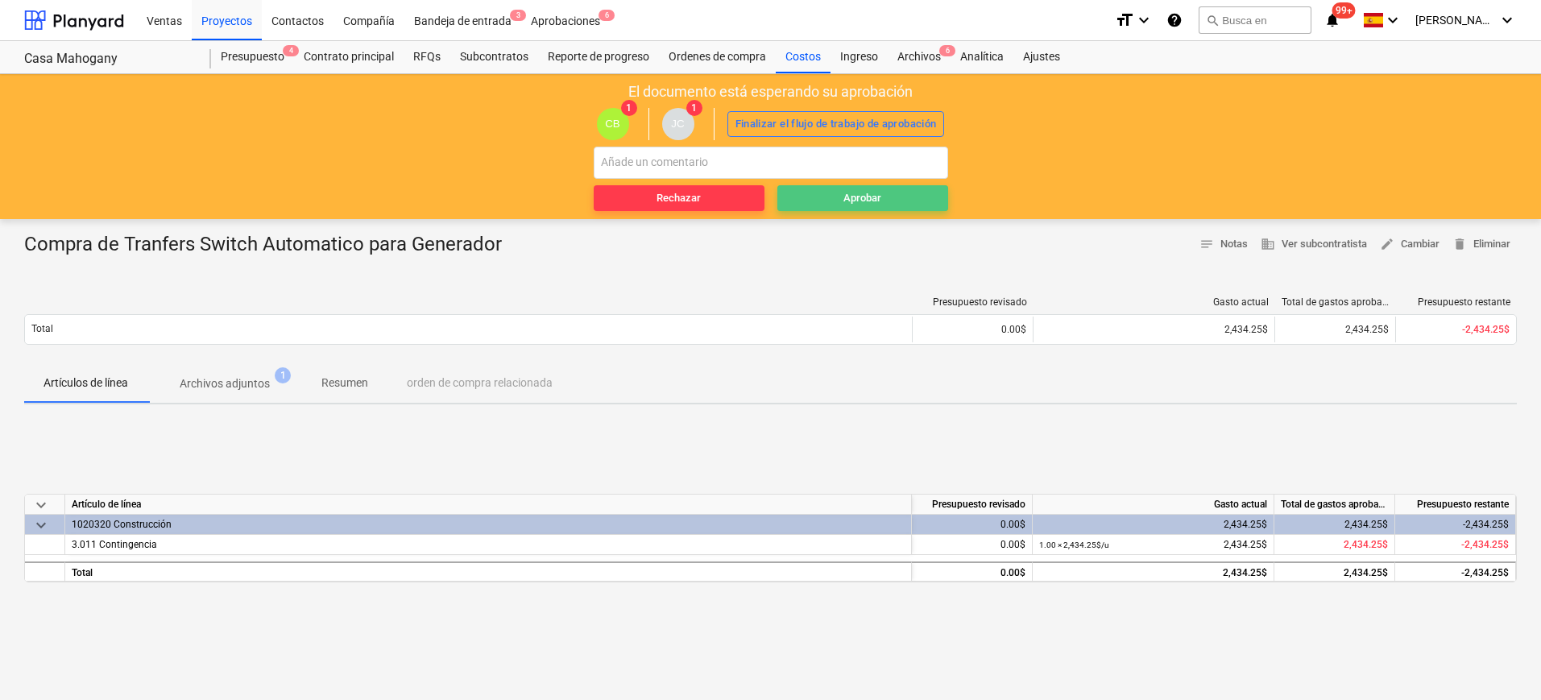
click at [871, 191] on div "Aprobar" at bounding box center [862, 198] width 38 height 19
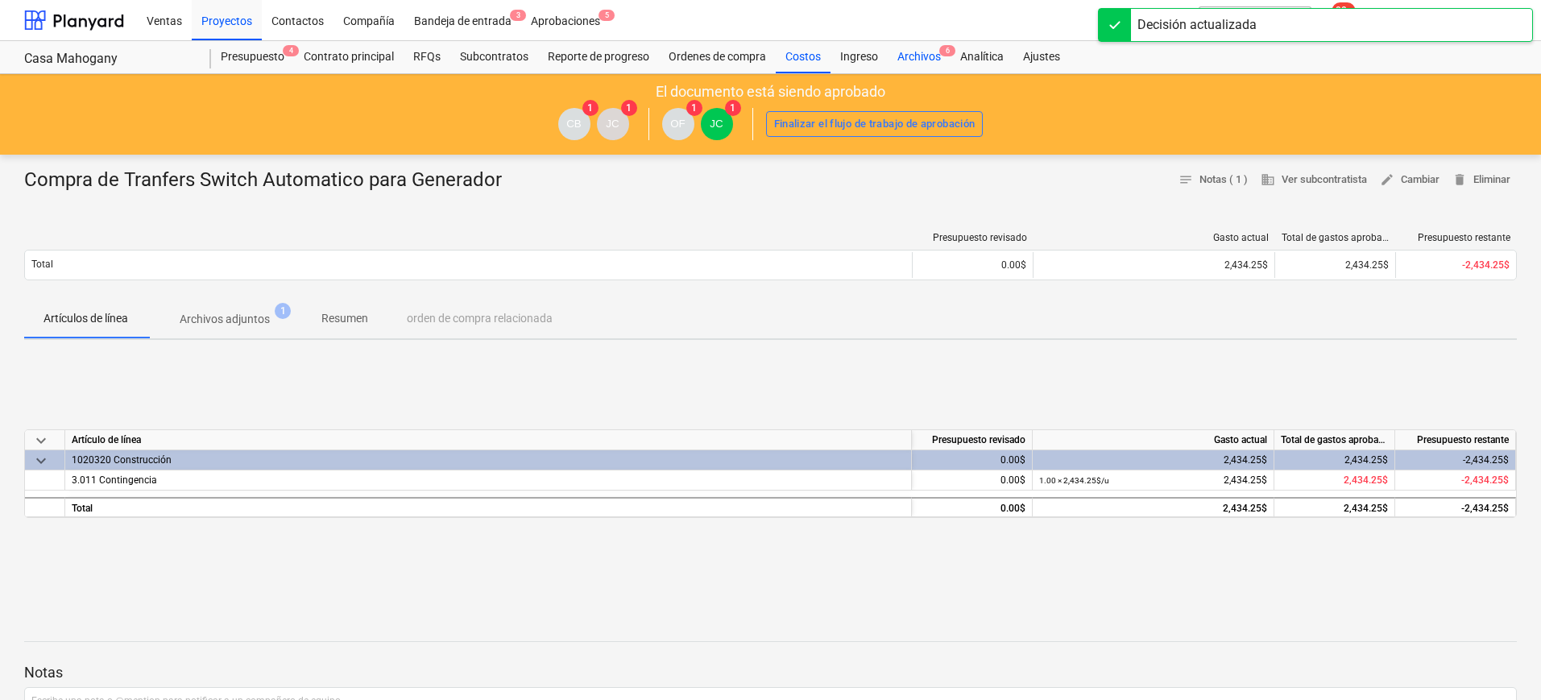
click at [906, 52] on div "Archivos 6" at bounding box center [919, 57] width 63 height 32
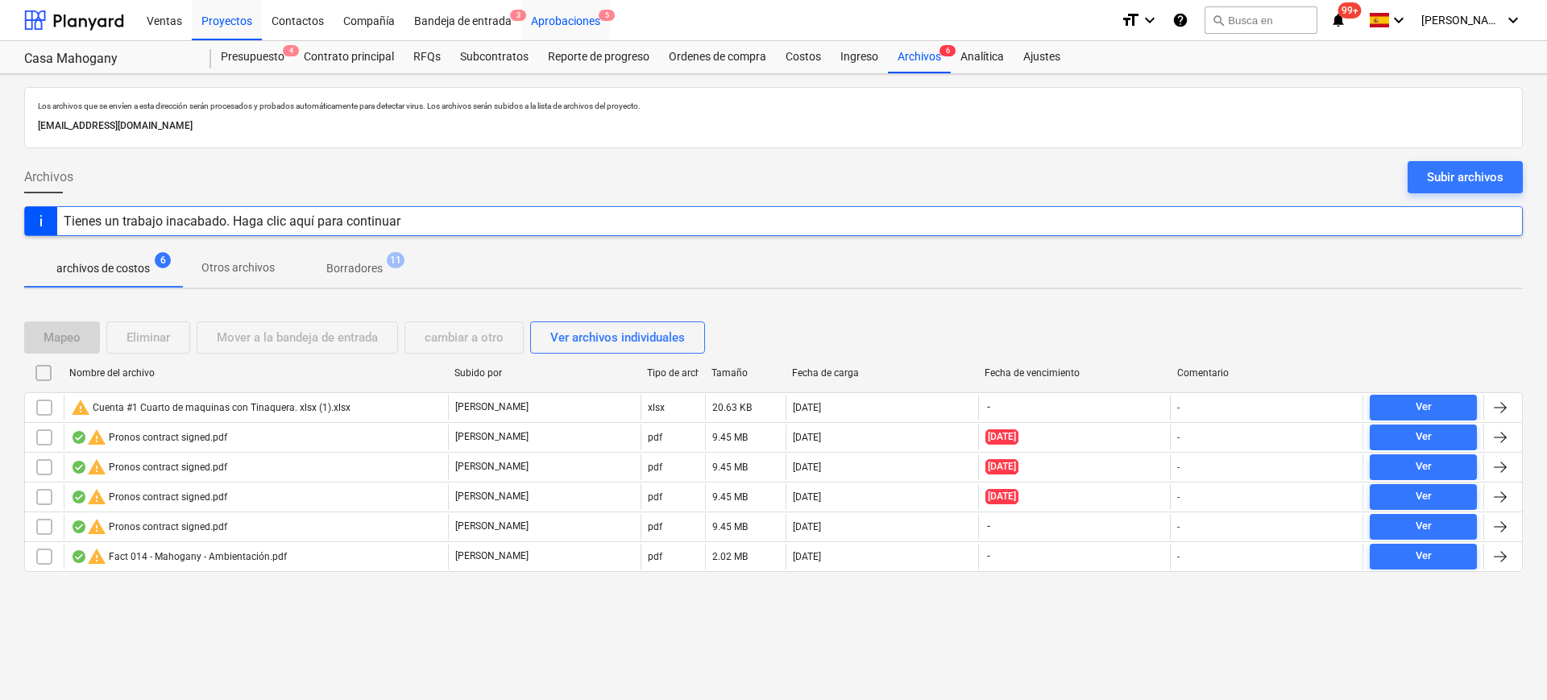
click at [590, 24] on div "Aprobaciones 5" at bounding box center [565, 19] width 89 height 41
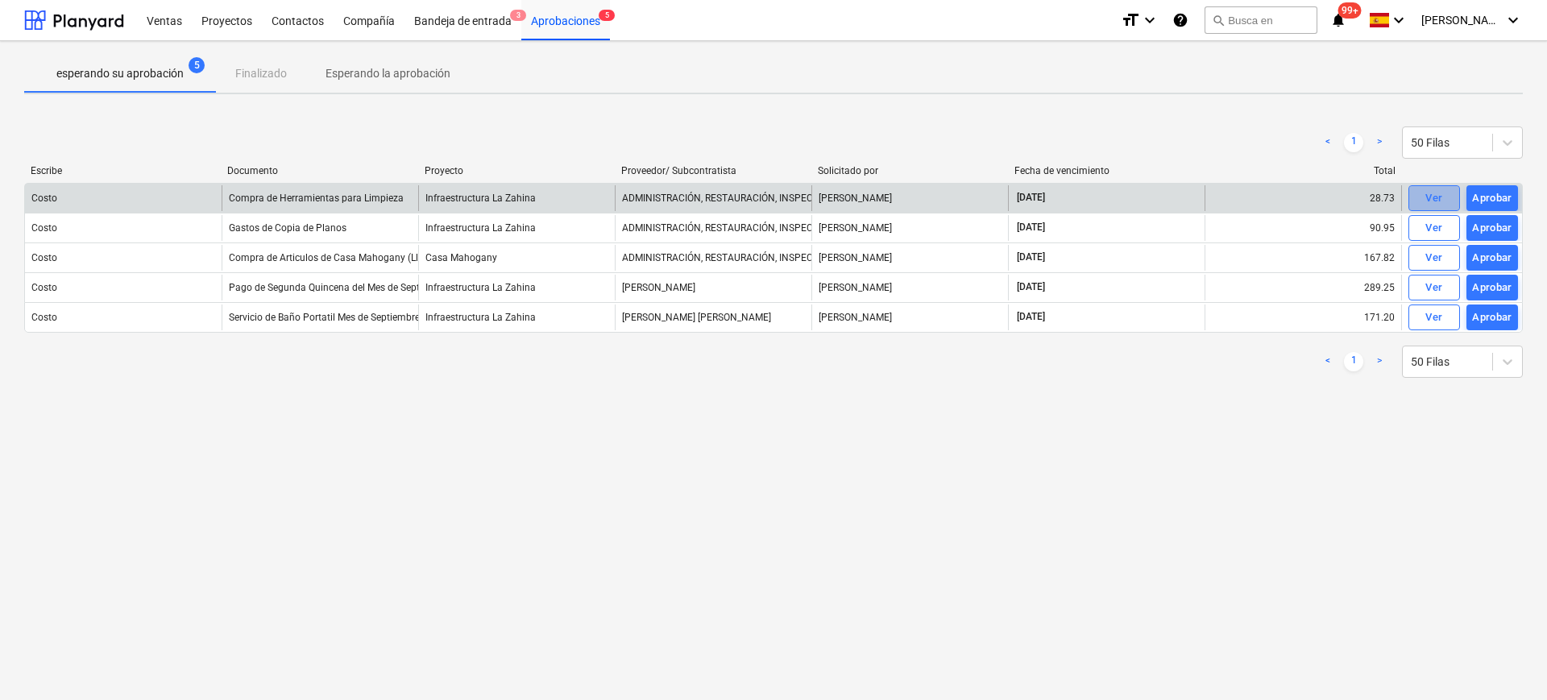
click at [1374, 197] on span "Ver" at bounding box center [1433, 198] width 35 height 19
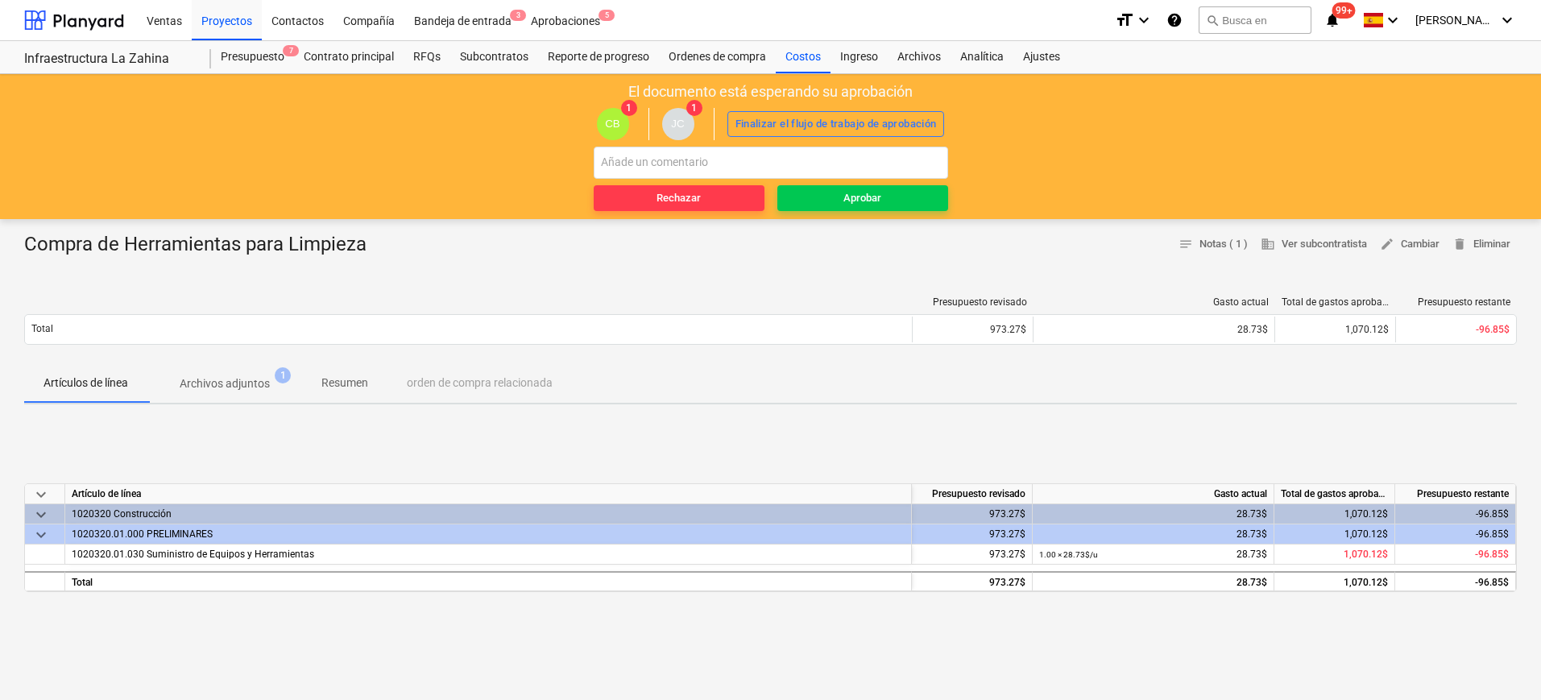
click at [241, 379] on p "Archivos adjuntos" at bounding box center [225, 383] width 90 height 17
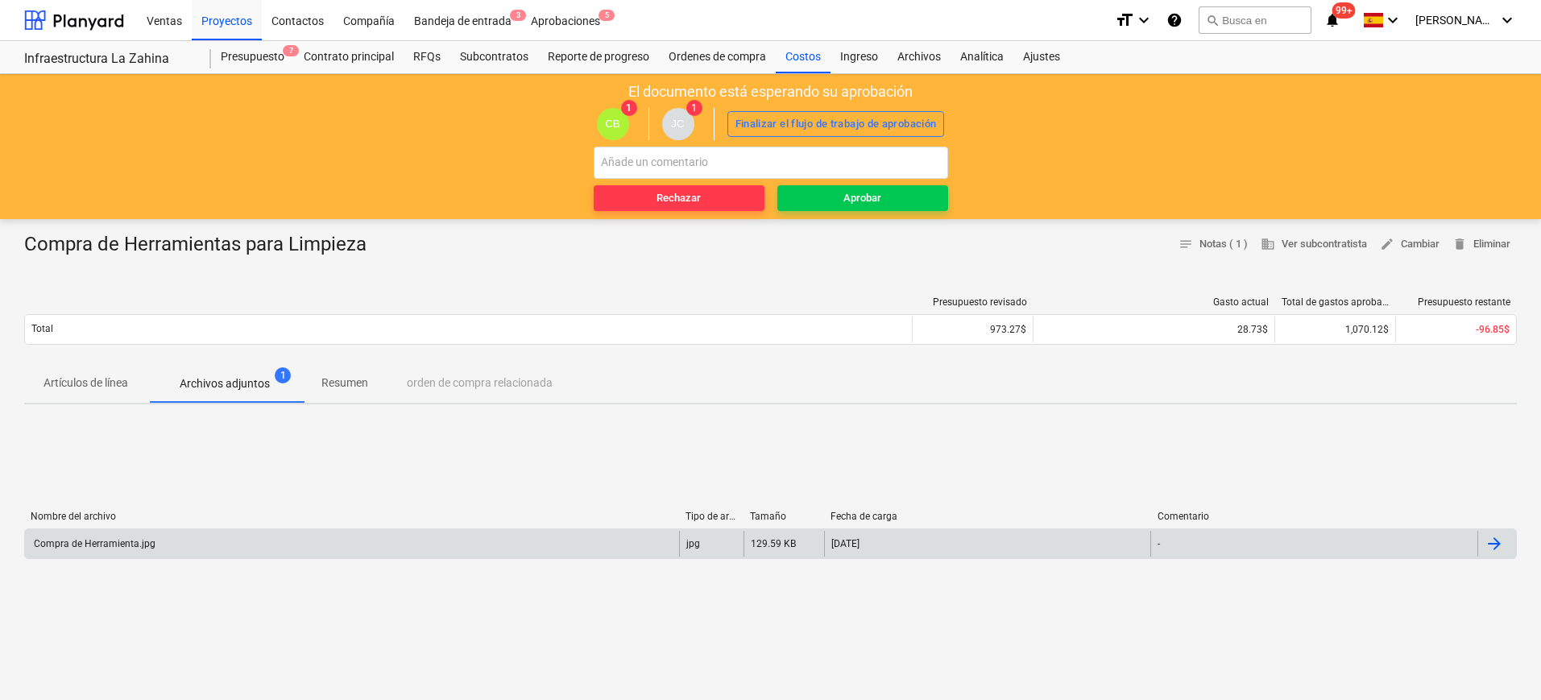
click at [122, 544] on div "Compra de Herramienta.jpg" at bounding box center [93, 543] width 124 height 11
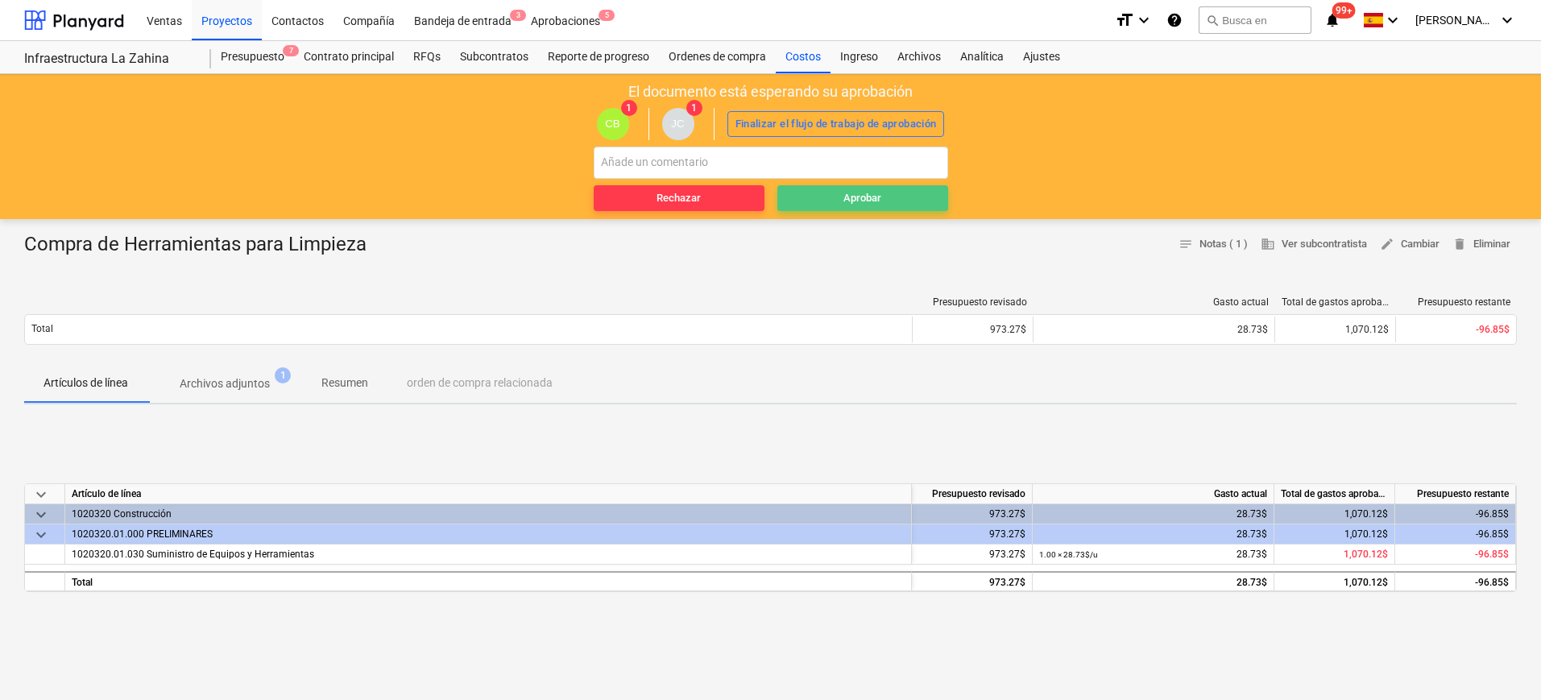
click at [901, 197] on span "Aprobar" at bounding box center [863, 198] width 158 height 19
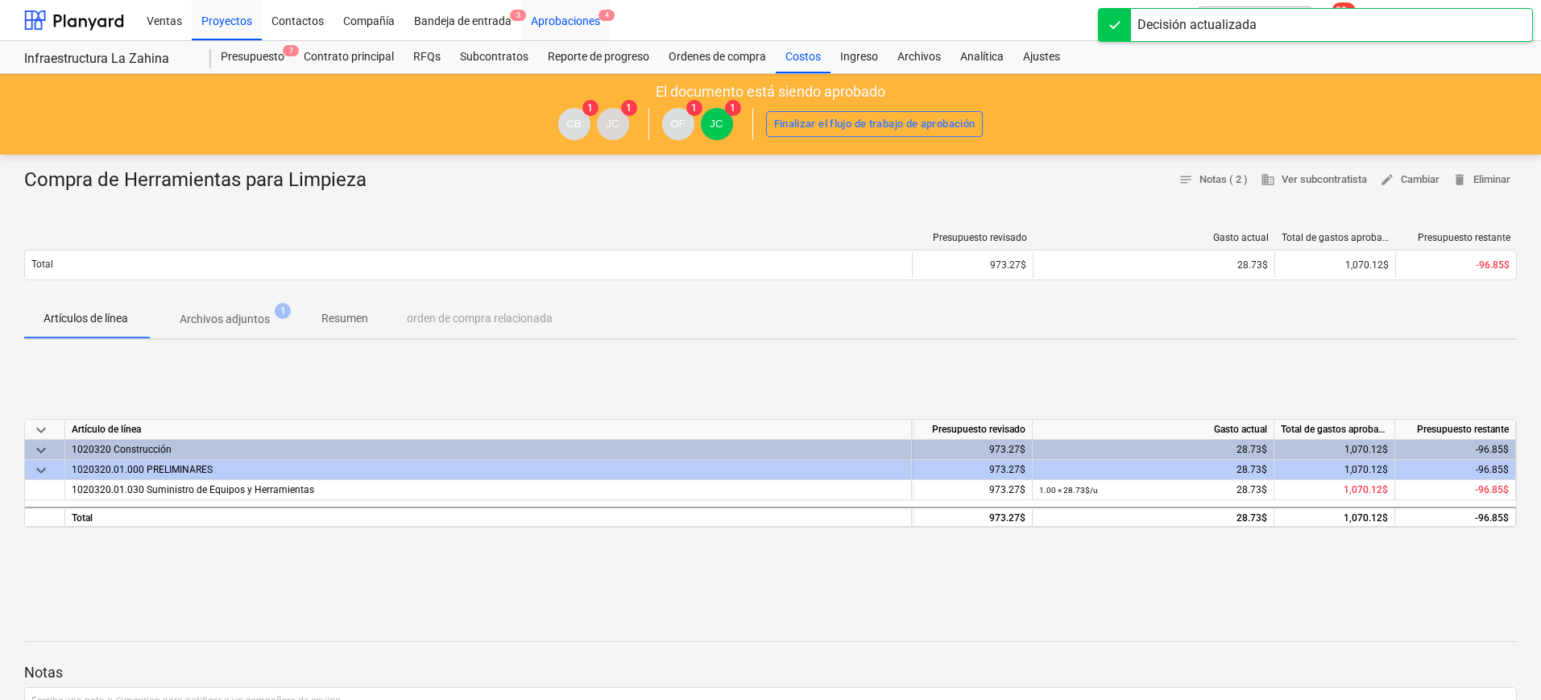
click at [580, 22] on div "Aprobaciones 4" at bounding box center [565, 19] width 89 height 41
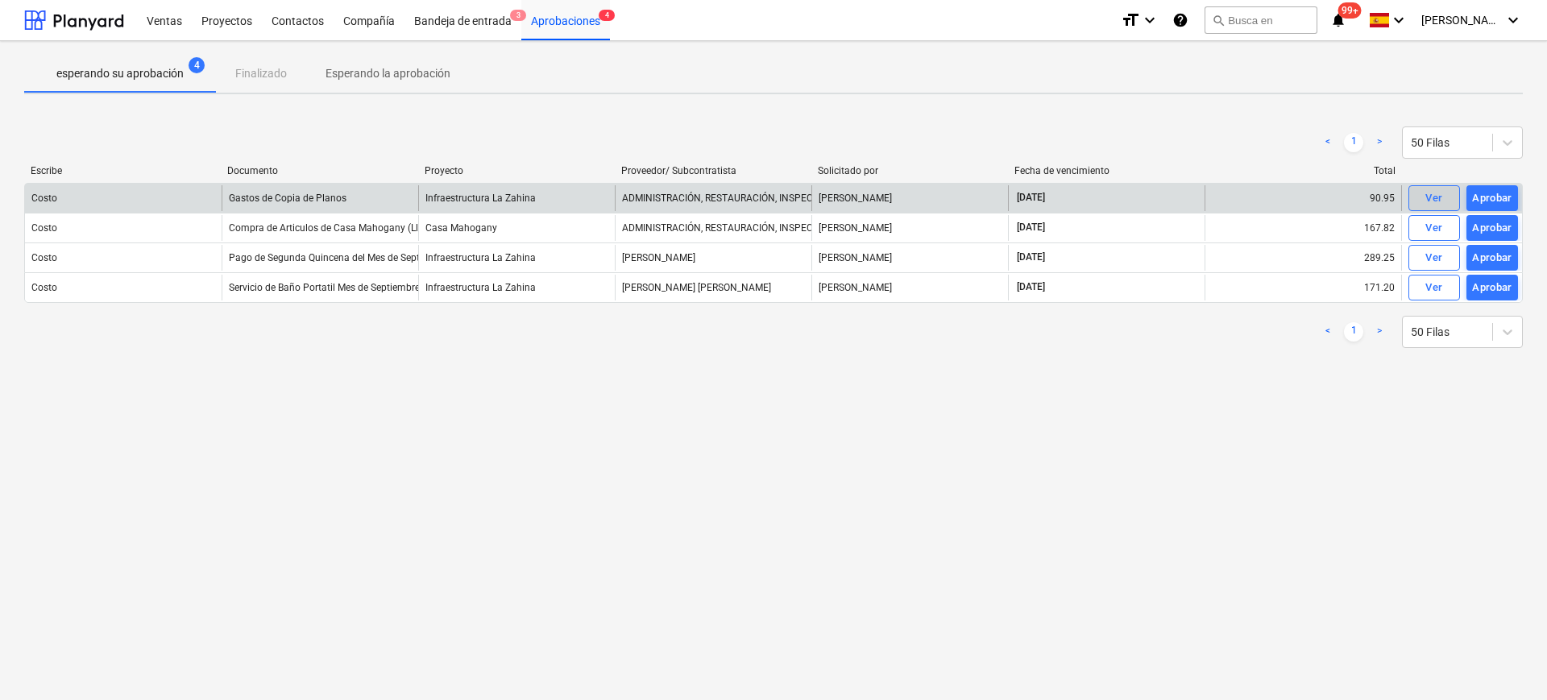
click at [1374, 193] on span "Ver" at bounding box center [1433, 198] width 35 height 19
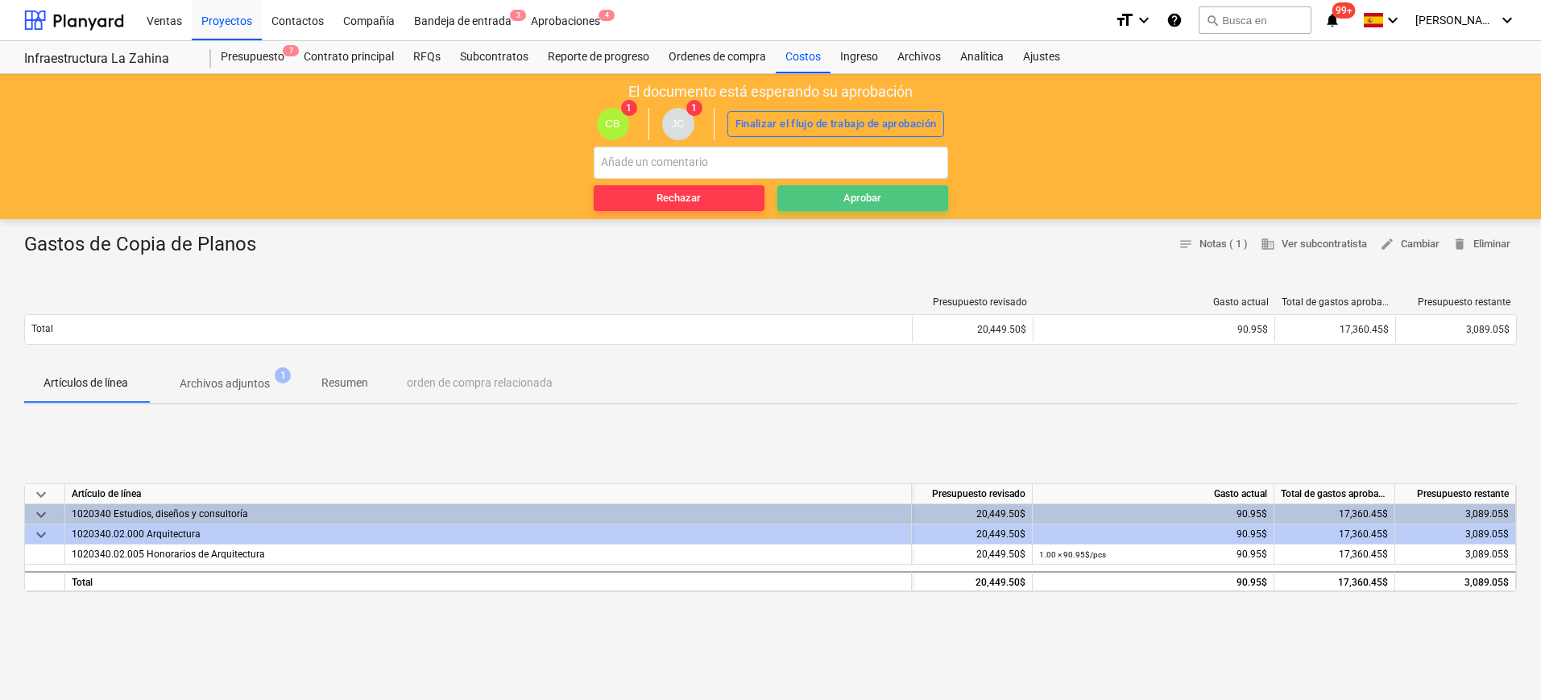
click at [864, 198] on div "Aprobar" at bounding box center [862, 198] width 38 height 19
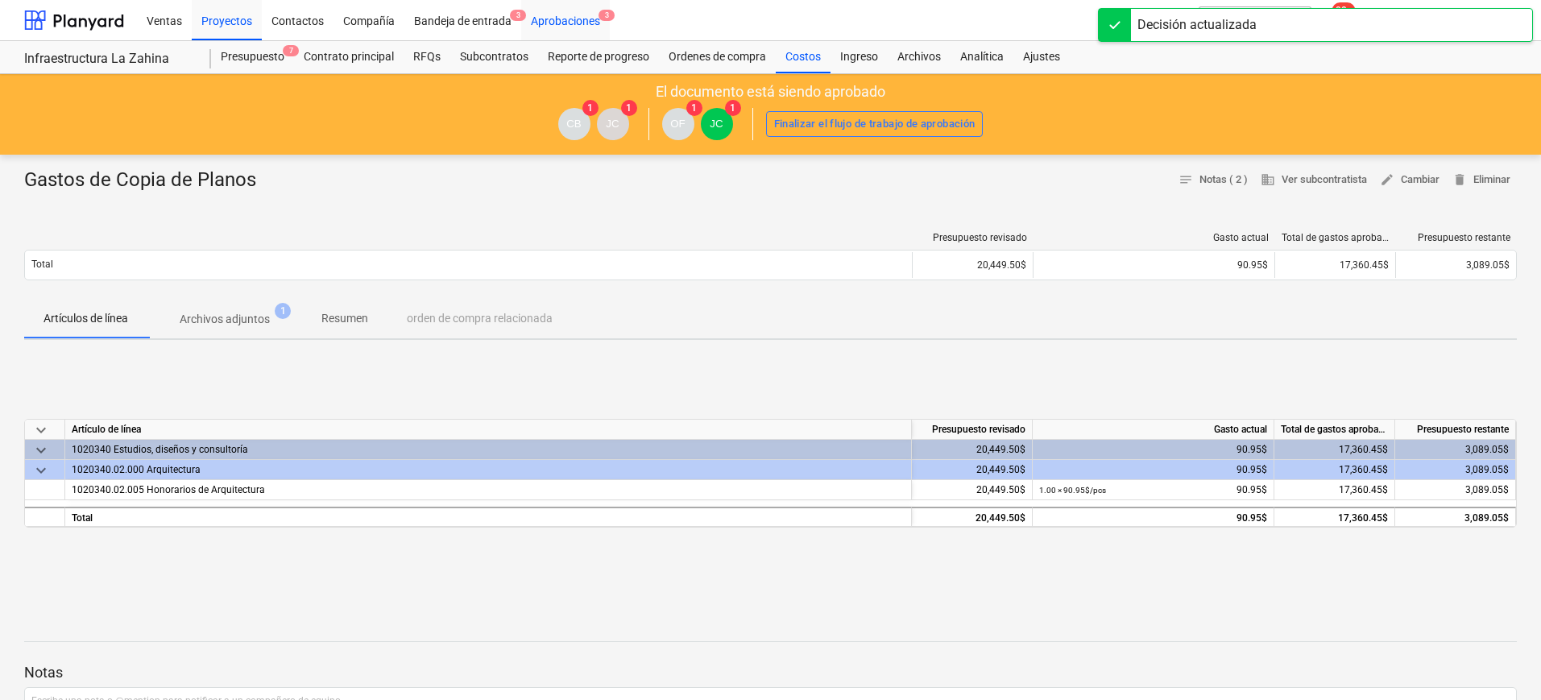
click at [585, 27] on div "Aprobaciones 3" at bounding box center [565, 19] width 89 height 41
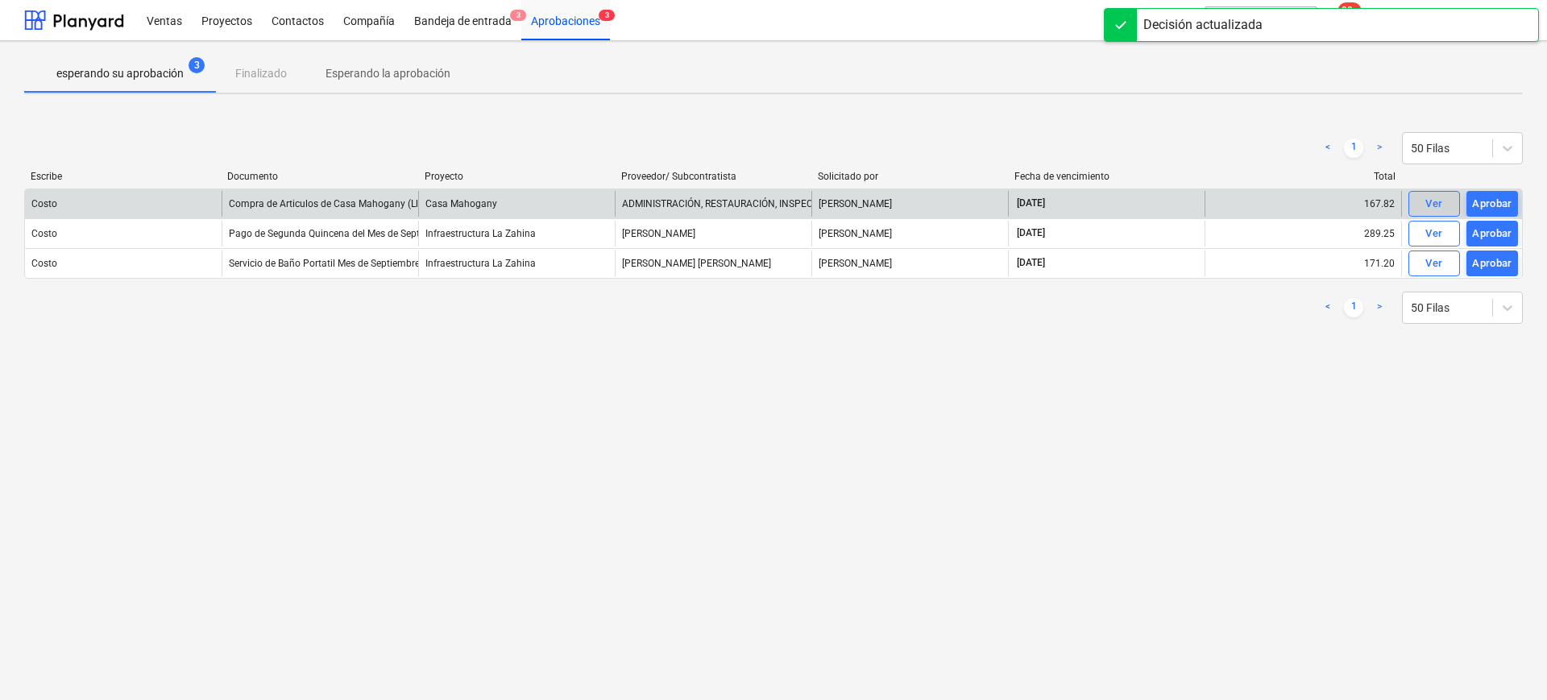
click at [1374, 208] on div "Ver" at bounding box center [1433, 204] width 17 height 19
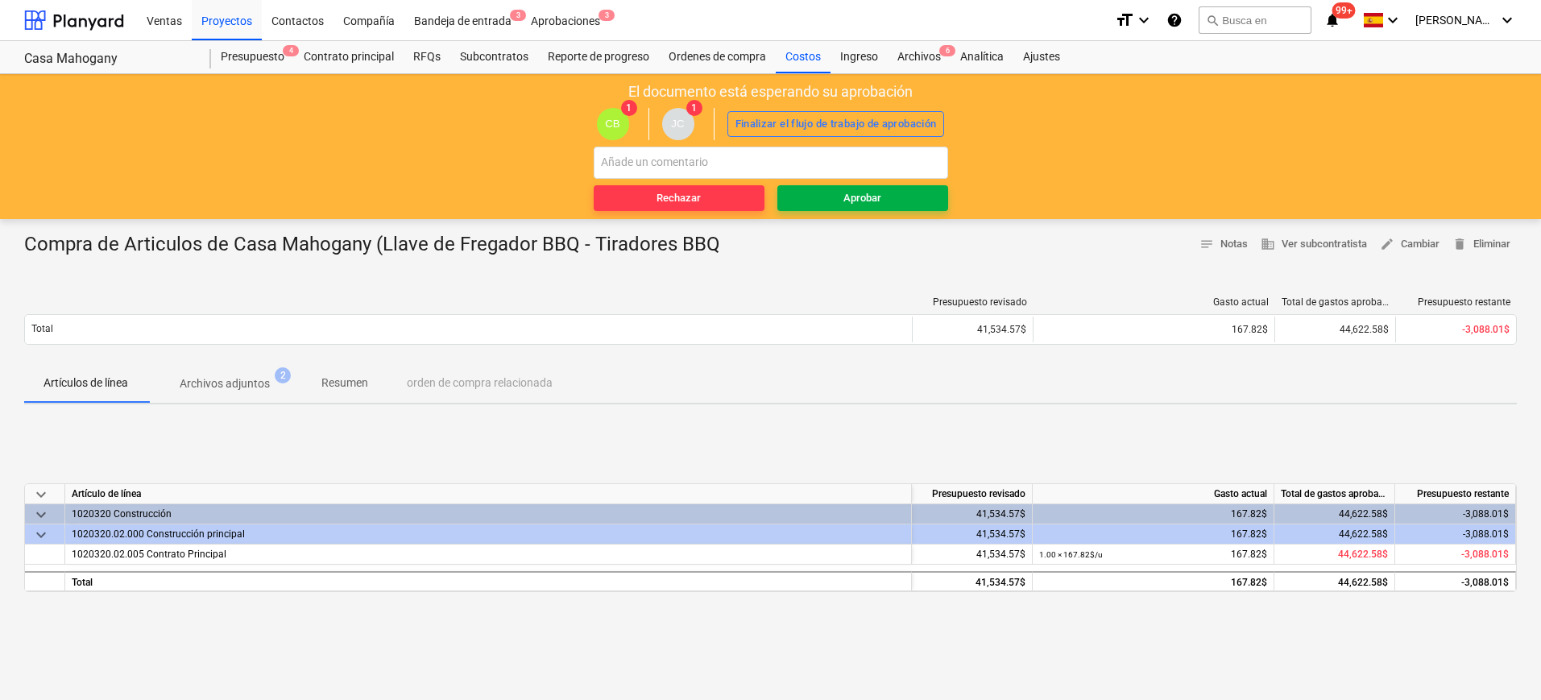
click at [872, 201] on div "Aprobar" at bounding box center [862, 198] width 38 height 19
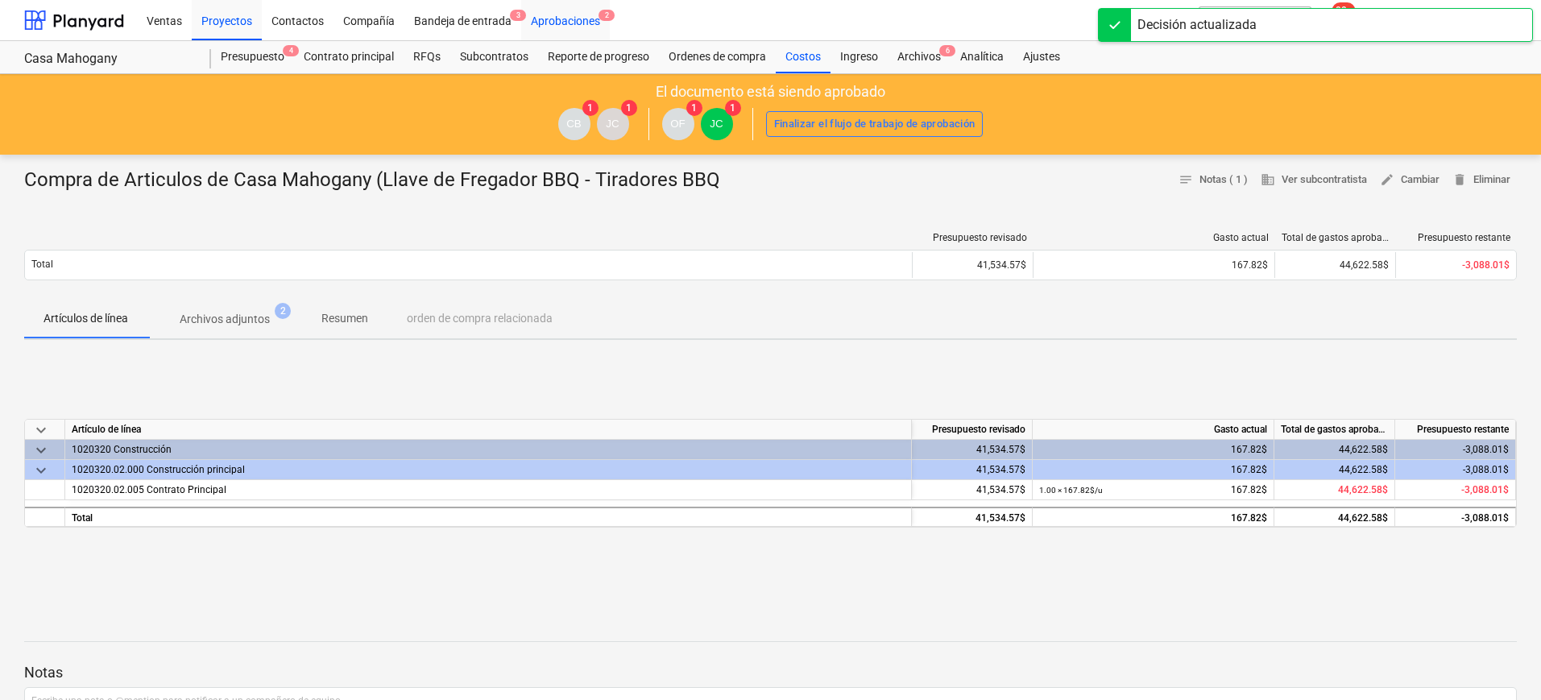
click at [561, 23] on div "Aprobaciones 2" at bounding box center [565, 19] width 89 height 41
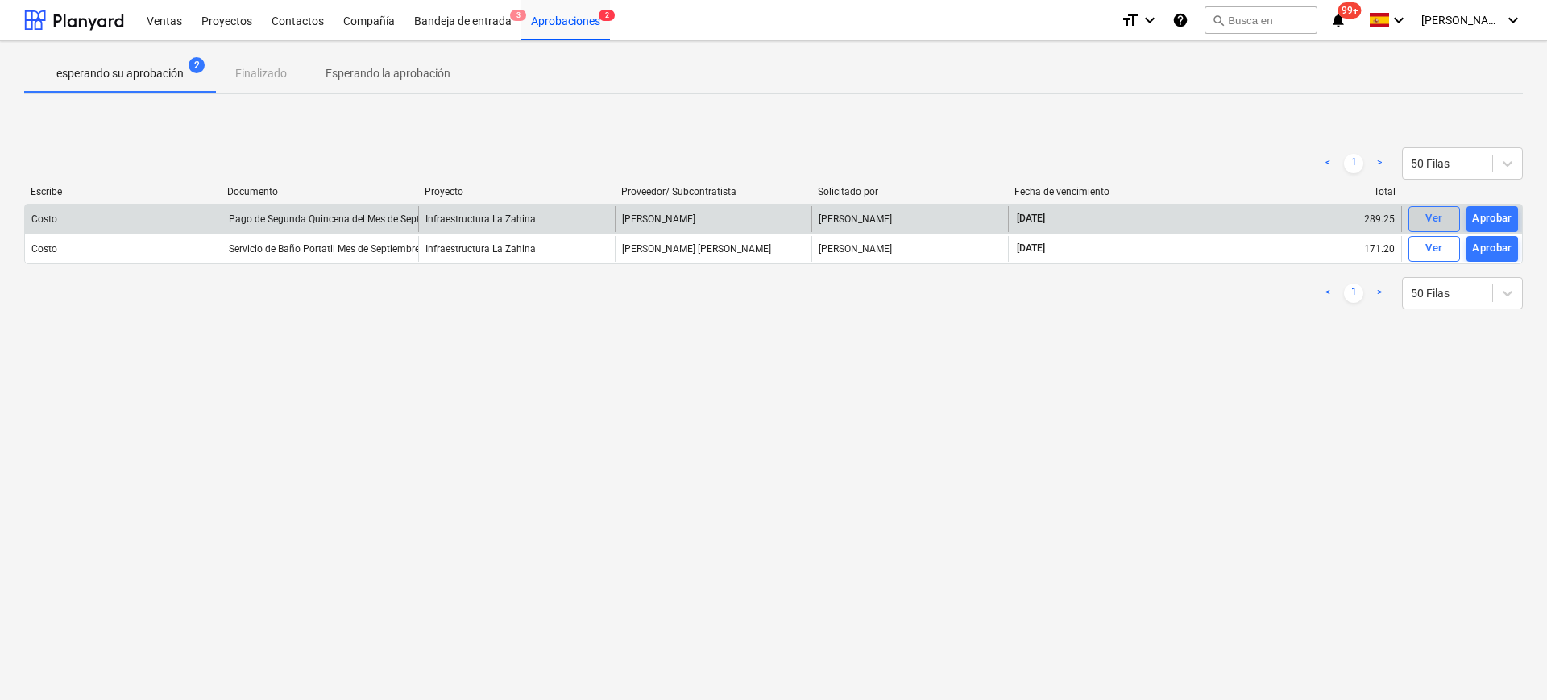
click at [1374, 216] on div "Ver" at bounding box center [1433, 218] width 17 height 19
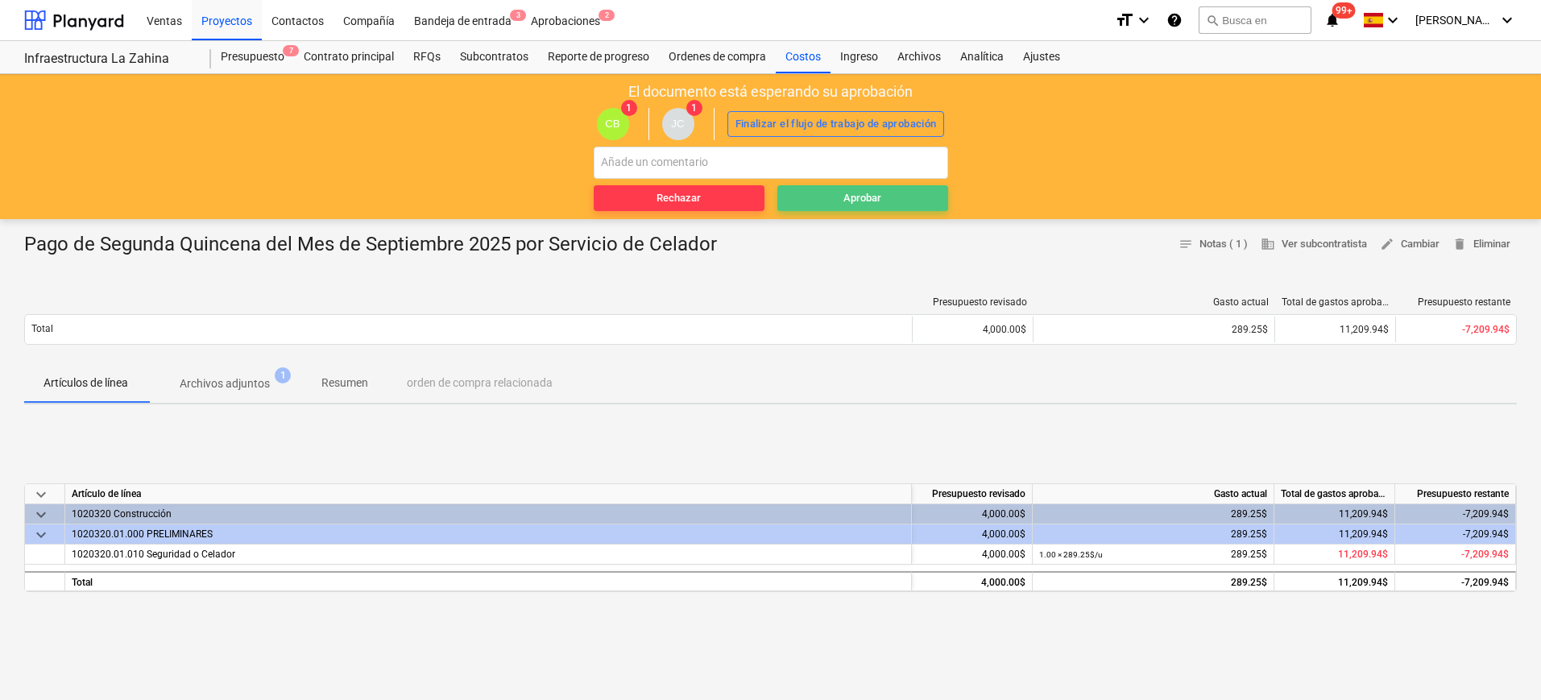
click at [864, 196] on div "Aprobar" at bounding box center [862, 198] width 38 height 19
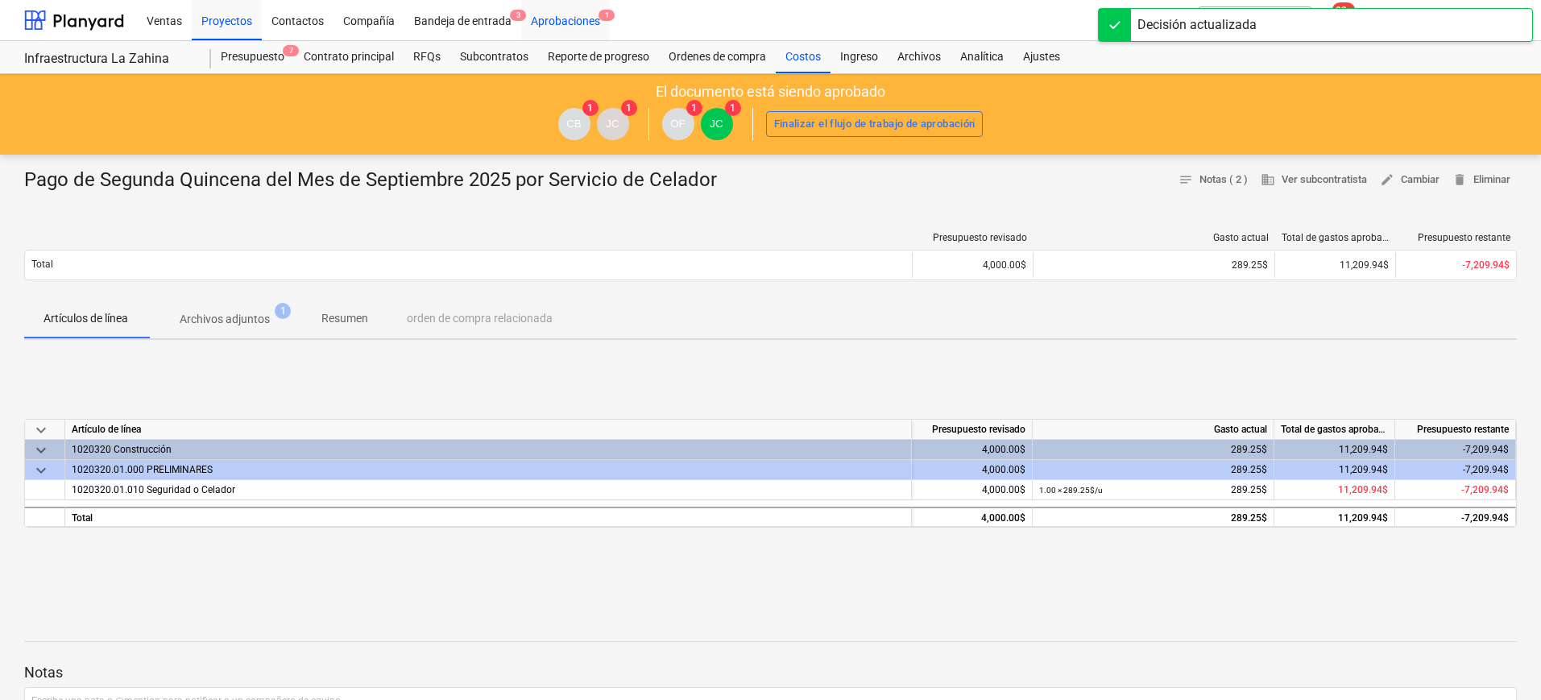
click at [574, 20] on div "Aprobaciones 1" at bounding box center [565, 19] width 89 height 41
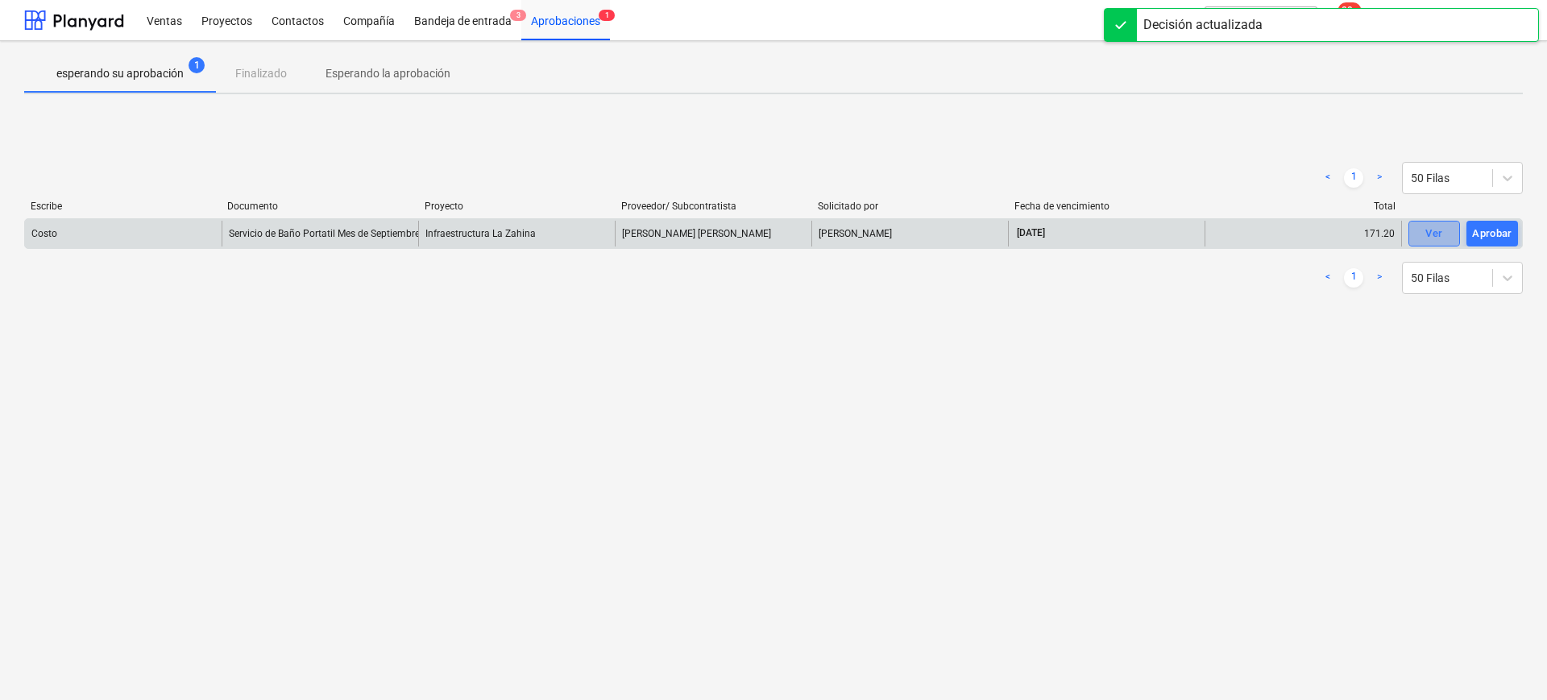
click at [1374, 229] on span "Ver" at bounding box center [1433, 234] width 35 height 19
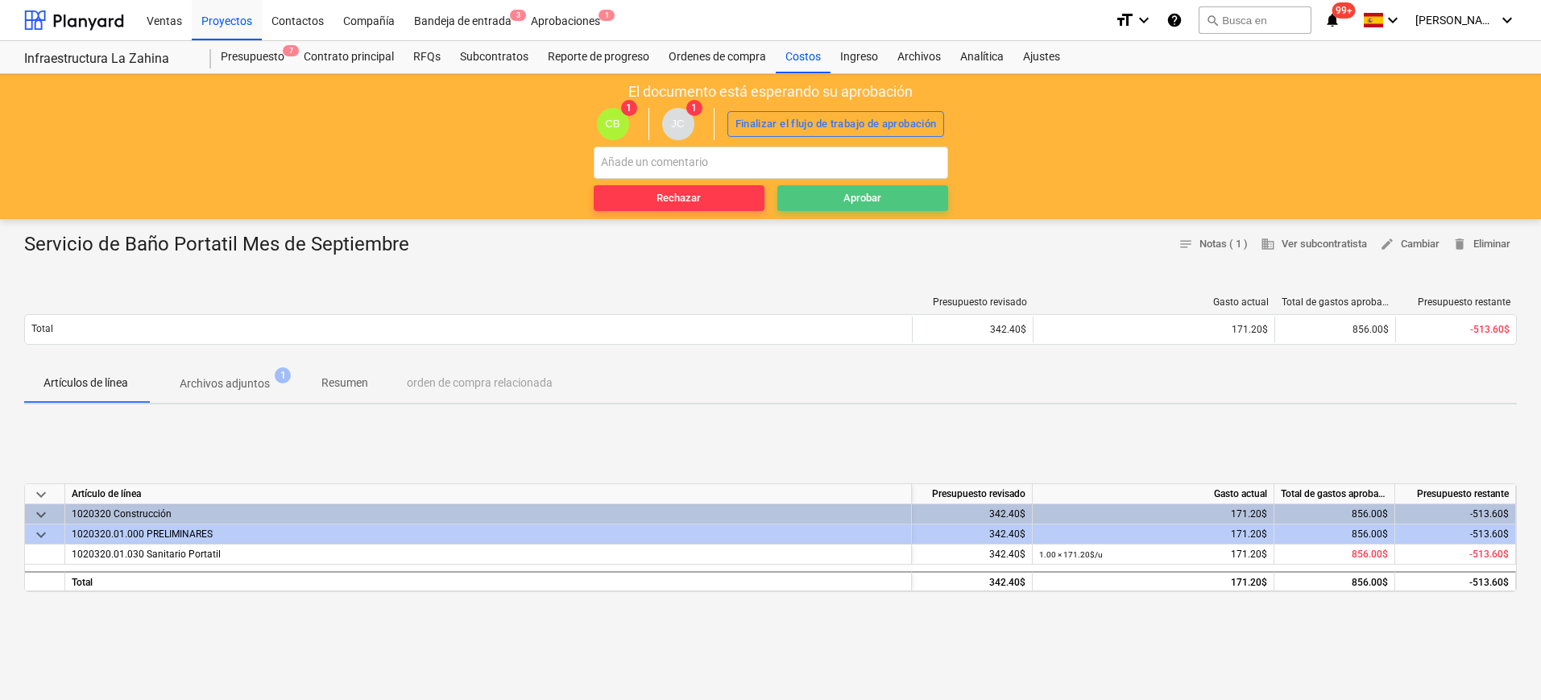
click at [886, 196] on span "Aprobar" at bounding box center [863, 198] width 158 height 19
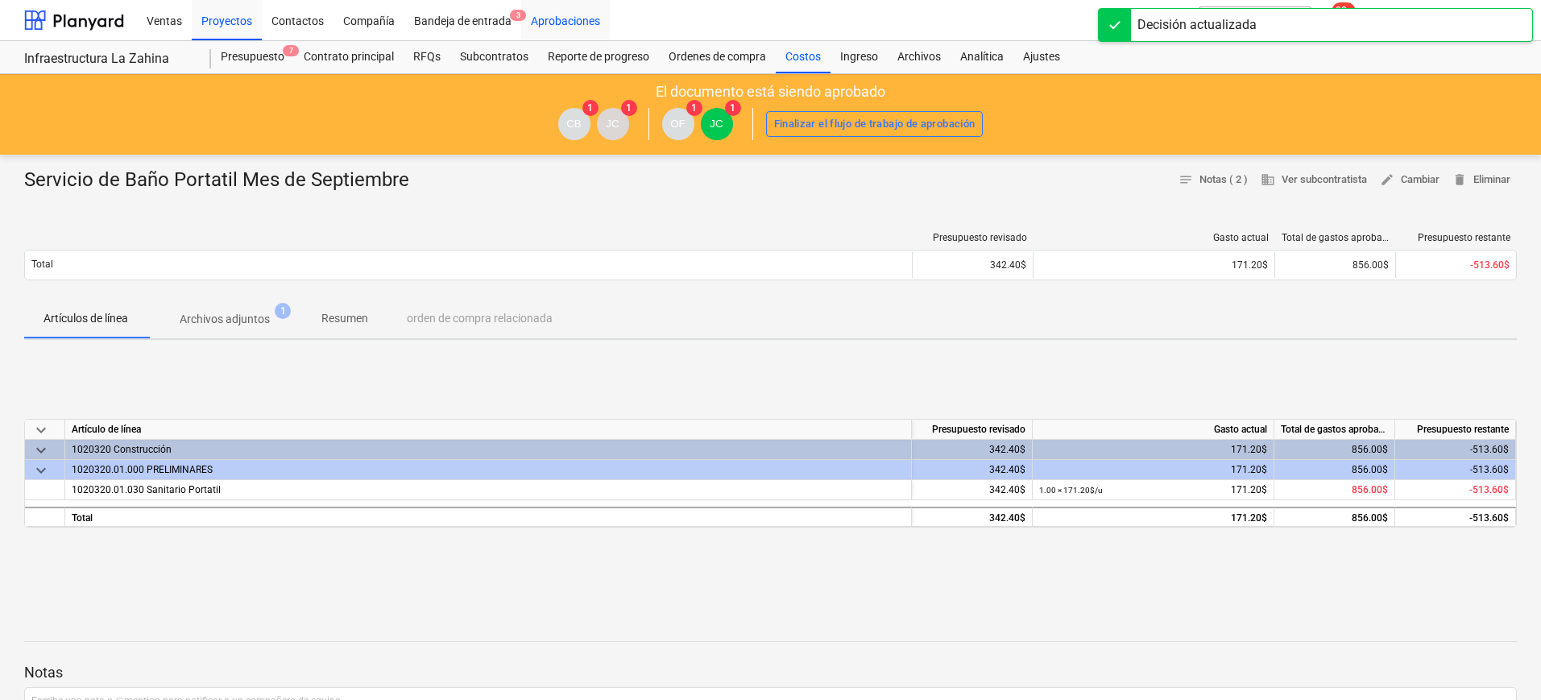
click at [565, 22] on div "Aprobaciones" at bounding box center [565, 19] width 89 height 41
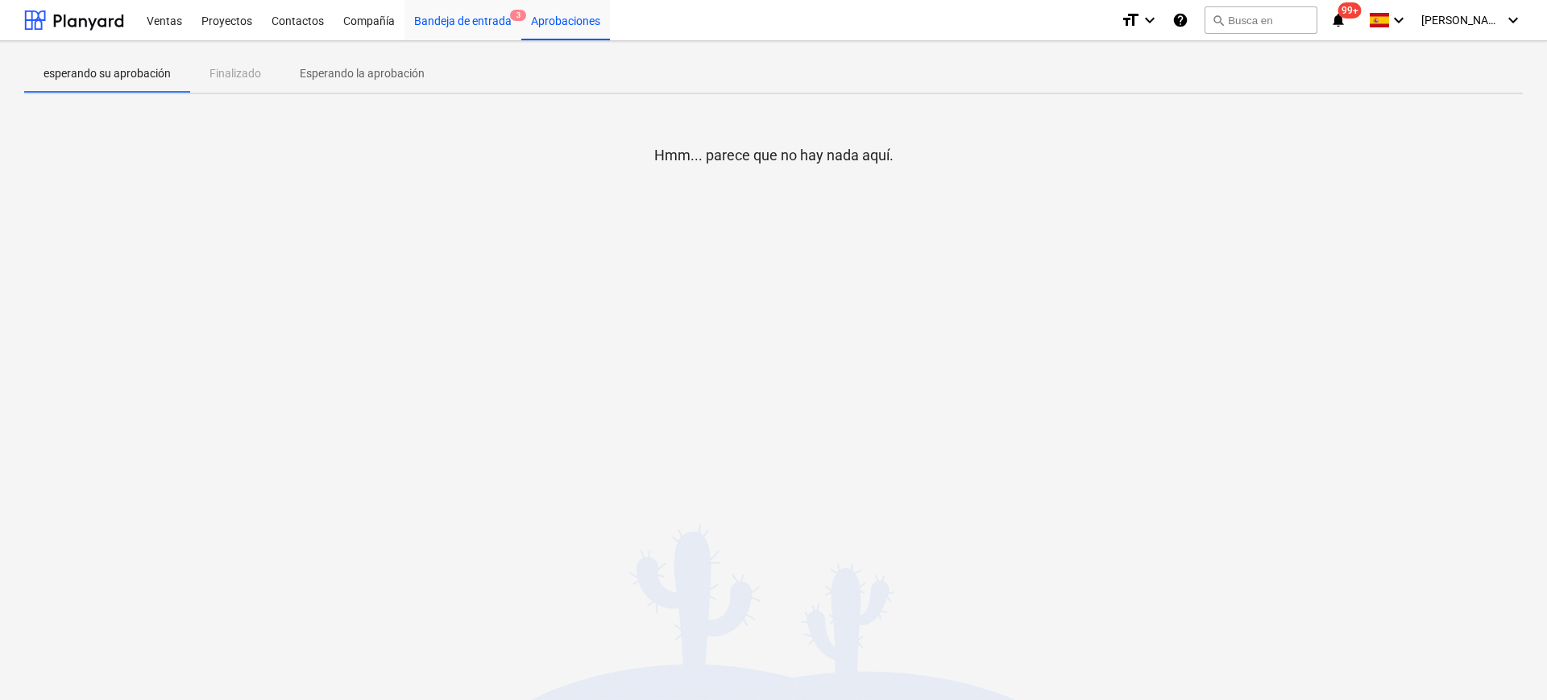
click at [474, 24] on div "Bandeja de entrada 3" at bounding box center [462, 19] width 117 height 41
